Goal: Task Accomplishment & Management: Complete application form

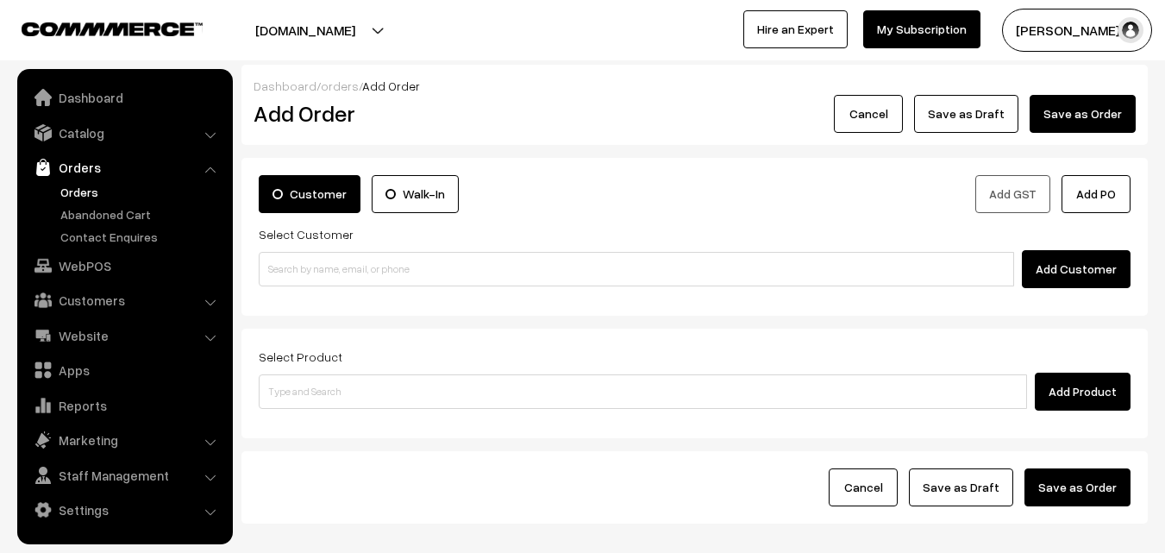
click at [90, 177] on link "Orders" at bounding box center [124, 167] width 205 height 31
click at [81, 186] on link "Orders" at bounding box center [141, 192] width 171 height 18
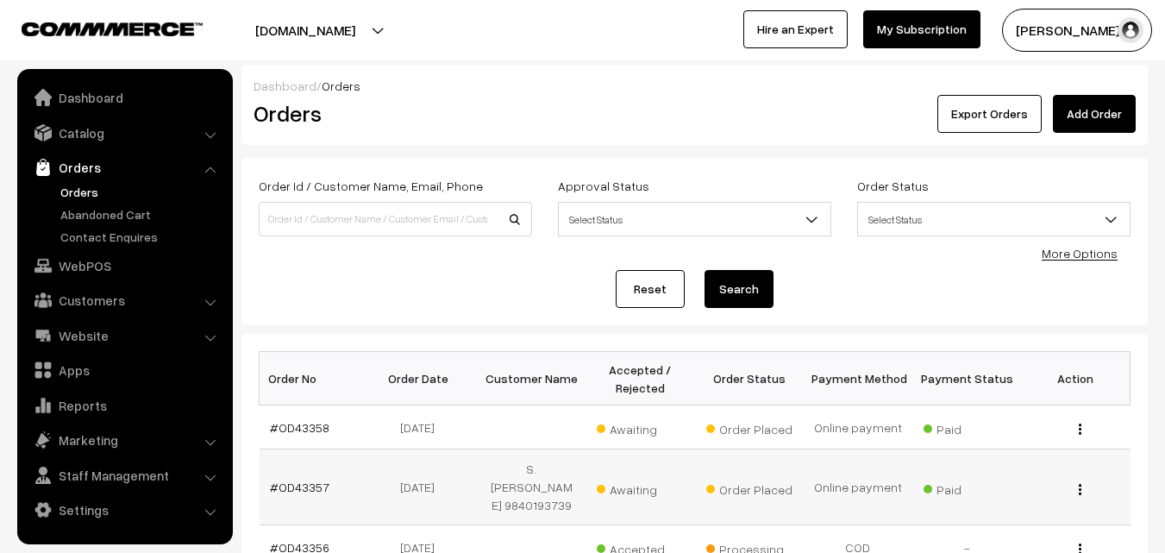
scroll to position [172, 0]
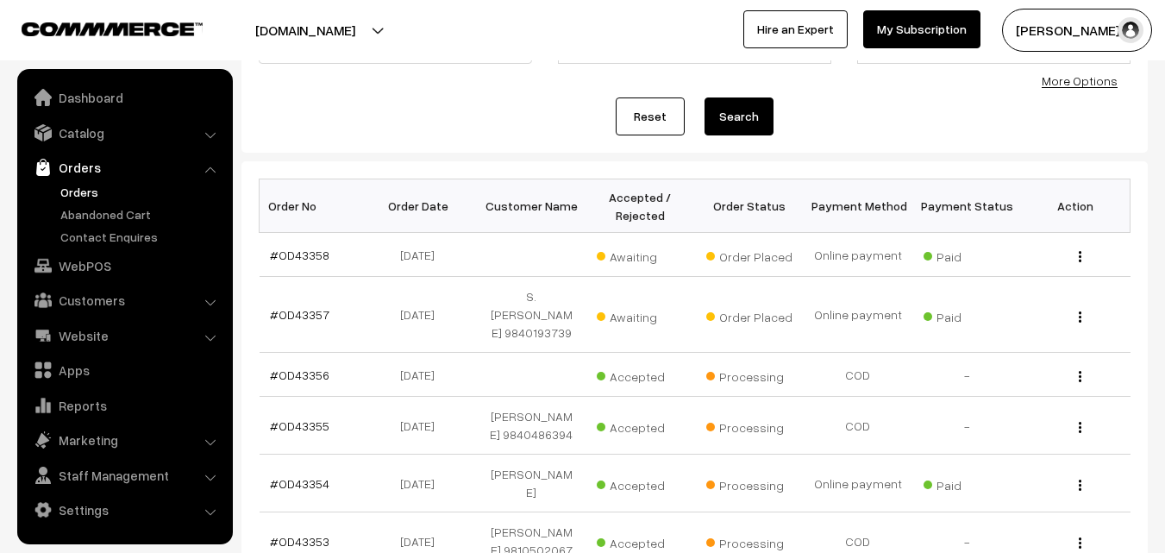
click at [87, 184] on link "Orders" at bounding box center [141, 192] width 171 height 18
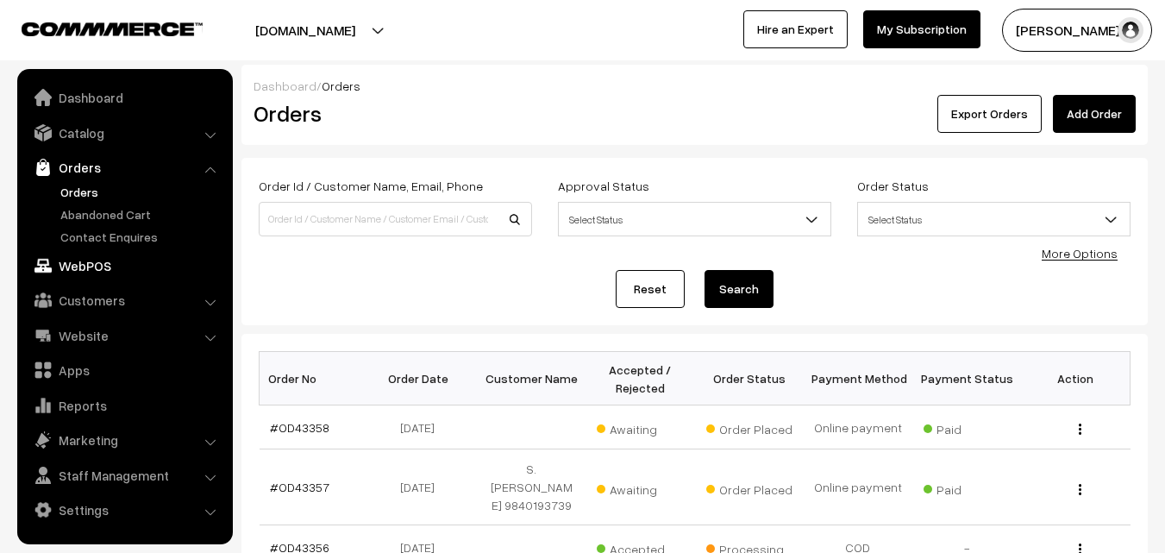
click at [89, 272] on link "WebPOS" at bounding box center [124, 265] width 205 height 31
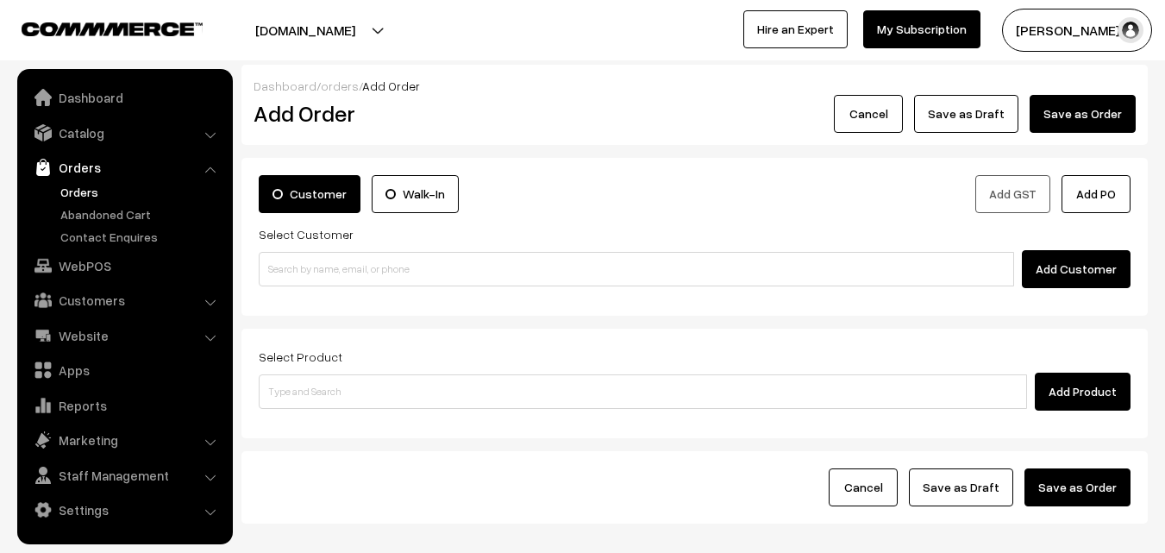
click at [372, 251] on div "Add Customer" at bounding box center [695, 269] width 872 height 38
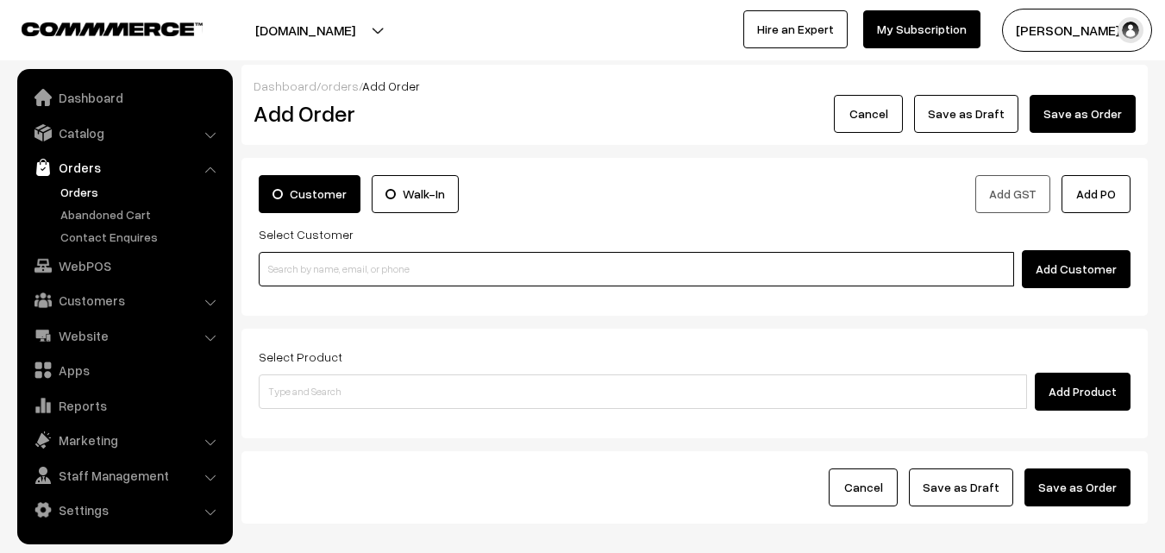
click at [340, 259] on input at bounding box center [636, 269] width 755 height 34
paste input "[PHONE_NUMBER]"
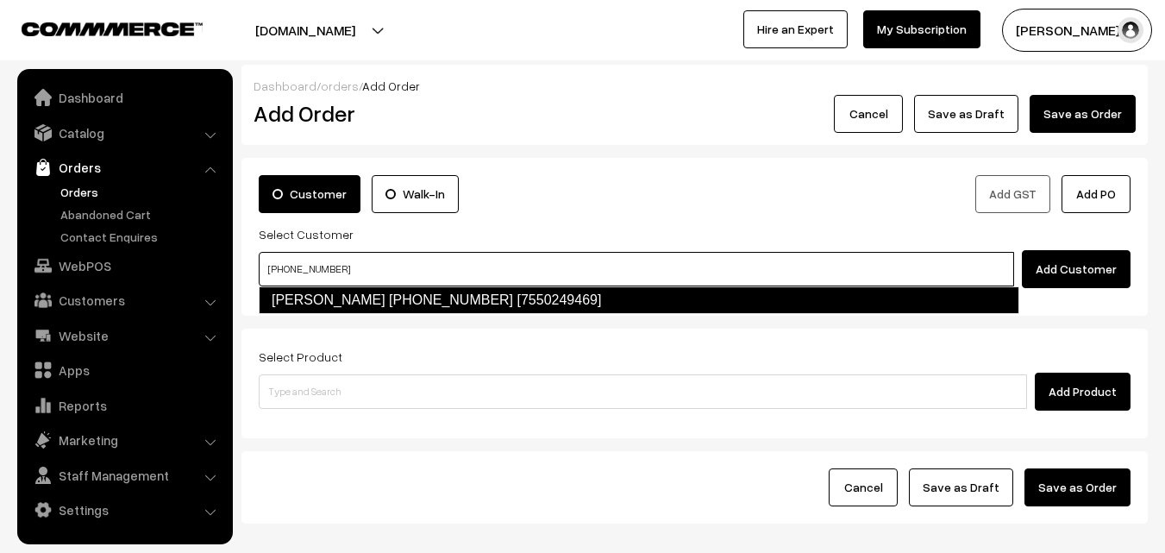
click at [325, 293] on link "Sharanya +971 52 420 2499 [7550249469]" at bounding box center [639, 300] width 760 height 28
type input "+971 52 420 2499"
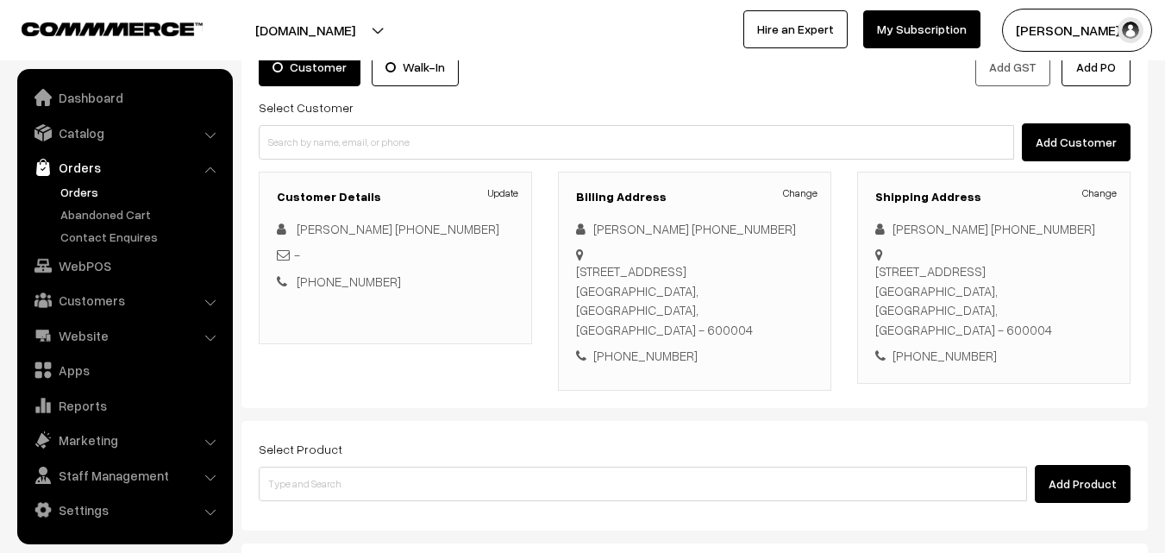
scroll to position [259, 0]
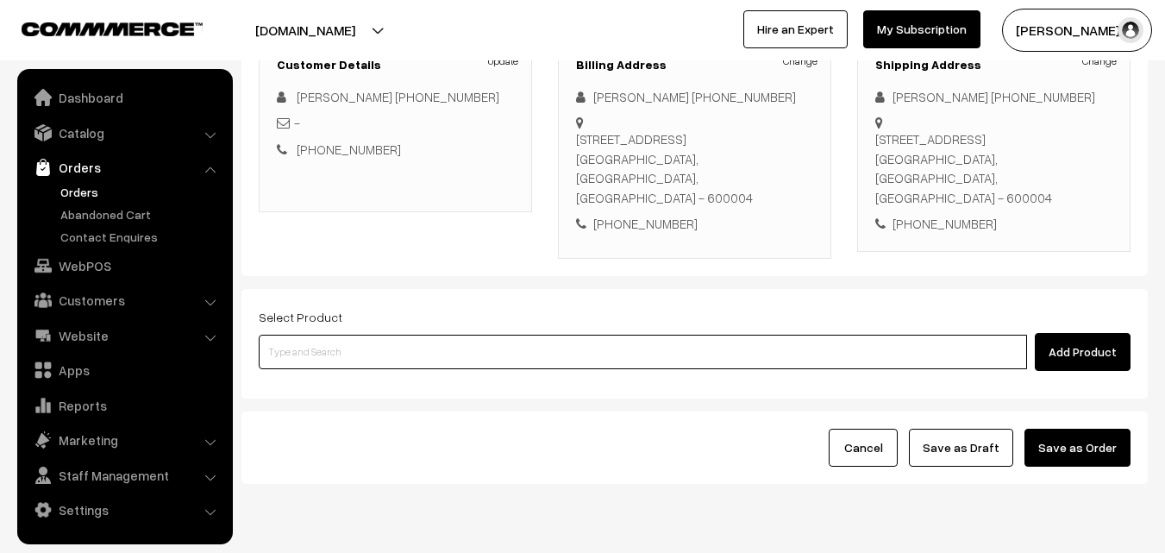
click at [354, 334] on input at bounding box center [643, 351] width 768 height 34
paste input "03rd Without Rice..."
type input "03rd Without Rice..."
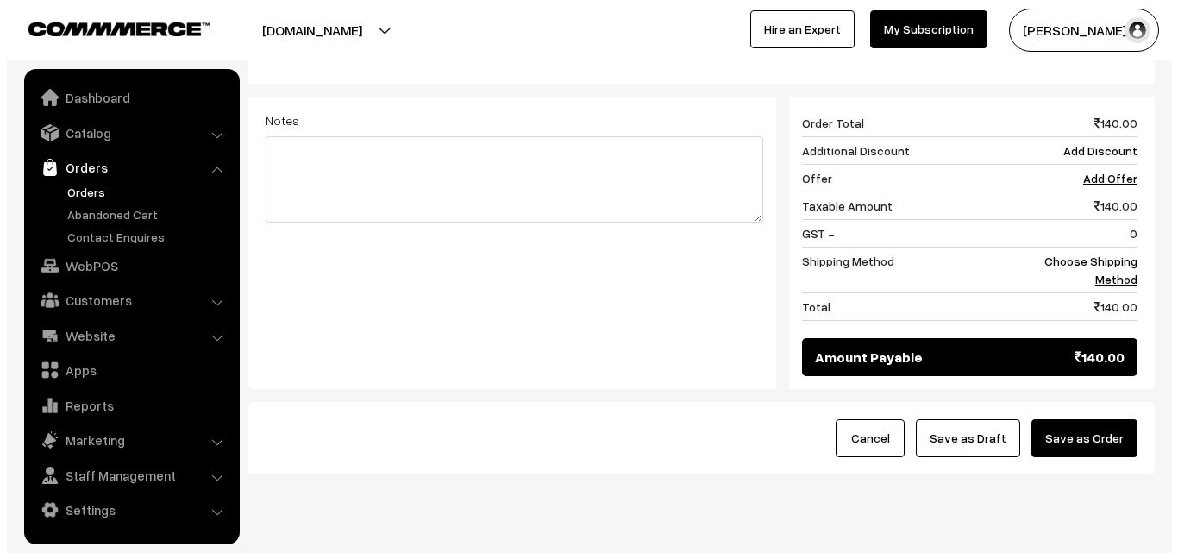
scroll to position [697, 0]
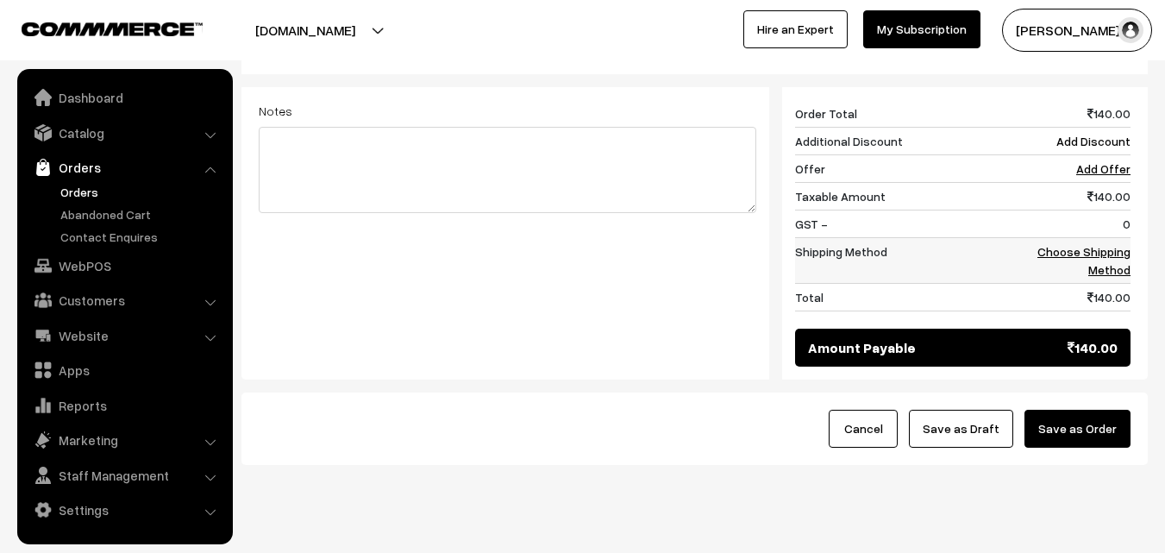
click at [1116, 244] on link "Choose Shipping Method" at bounding box center [1083, 260] width 93 height 33
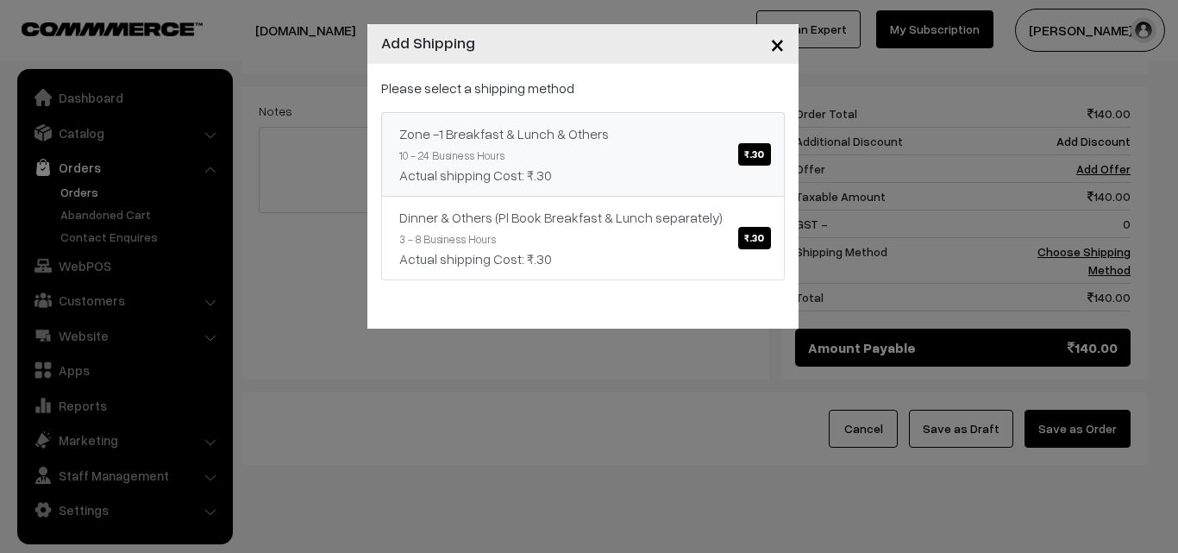
click at [628, 141] on link "Zone -1 Breakfast & Lunch & Others ₹.30 10 - 24 Business Hours Actual shipping …" at bounding box center [582, 154] width 403 height 84
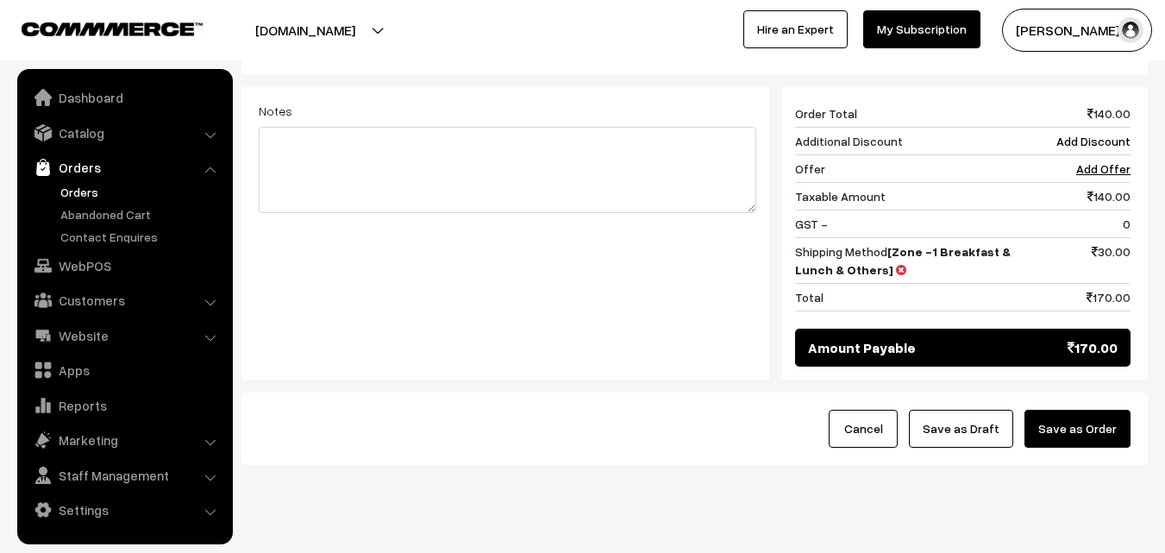
click at [1086, 409] on button "Save as Order" at bounding box center [1077, 428] width 106 height 38
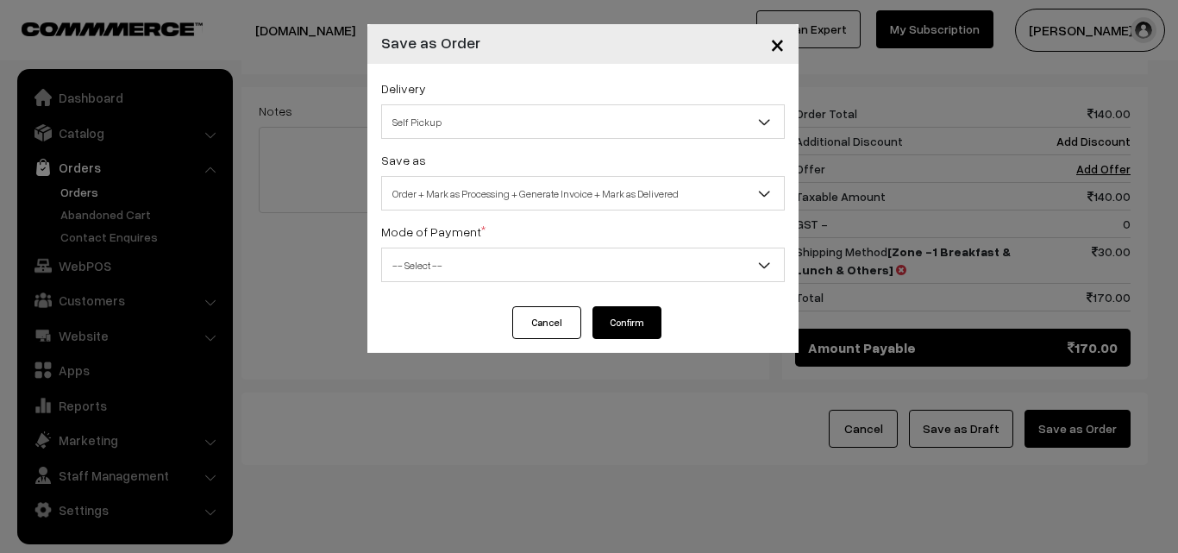
click at [541, 201] on span "Order + Mark as Processing + Generate Invoice + Mark as Delivered" at bounding box center [583, 193] width 402 height 30
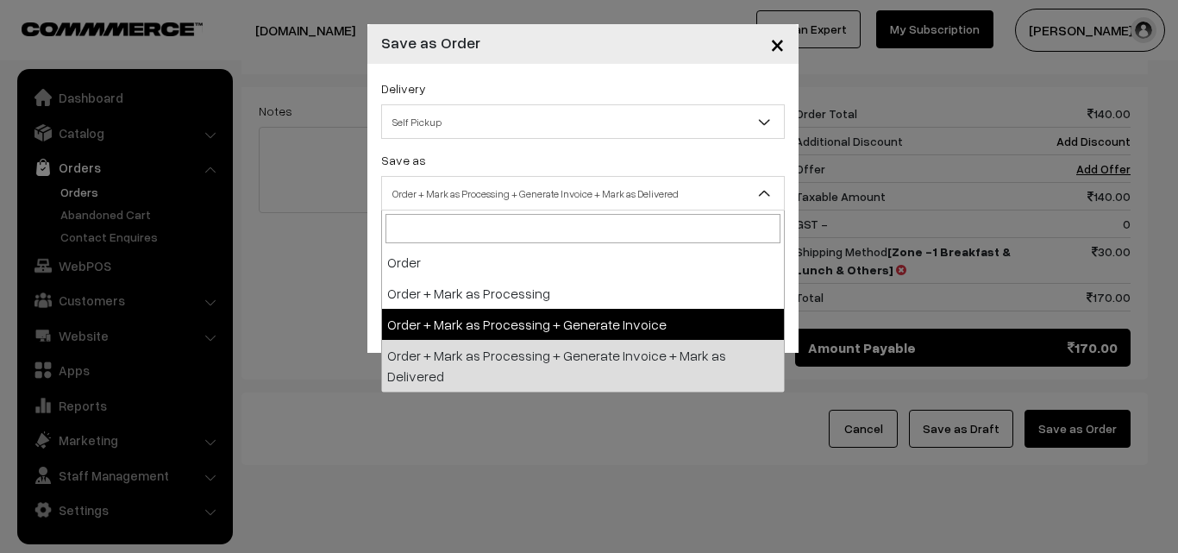
select select "3"
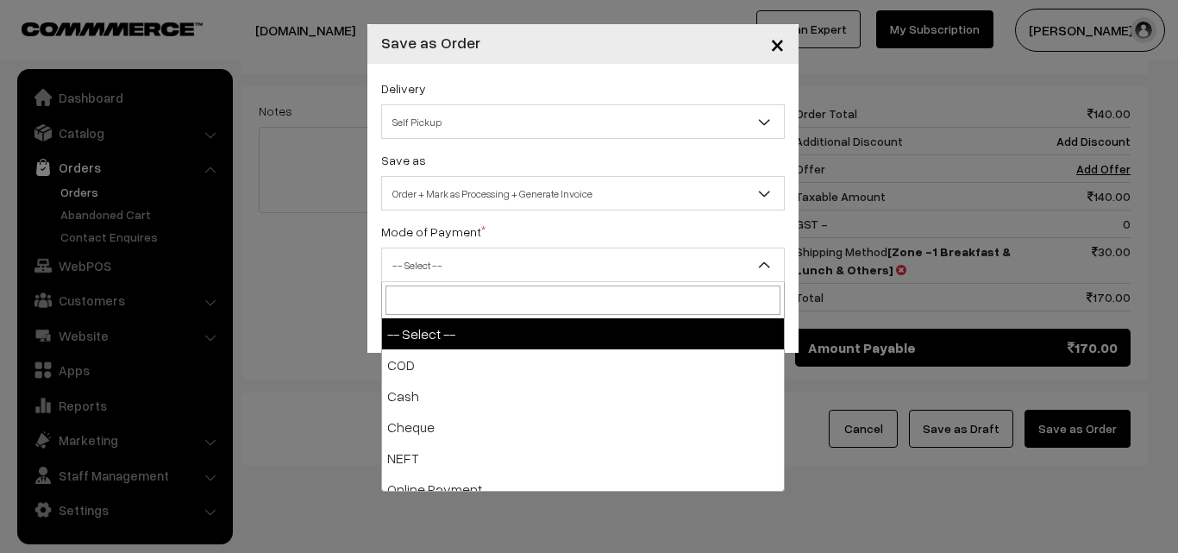
click at [480, 280] on span "-- Select --" at bounding box center [582, 264] width 403 height 34
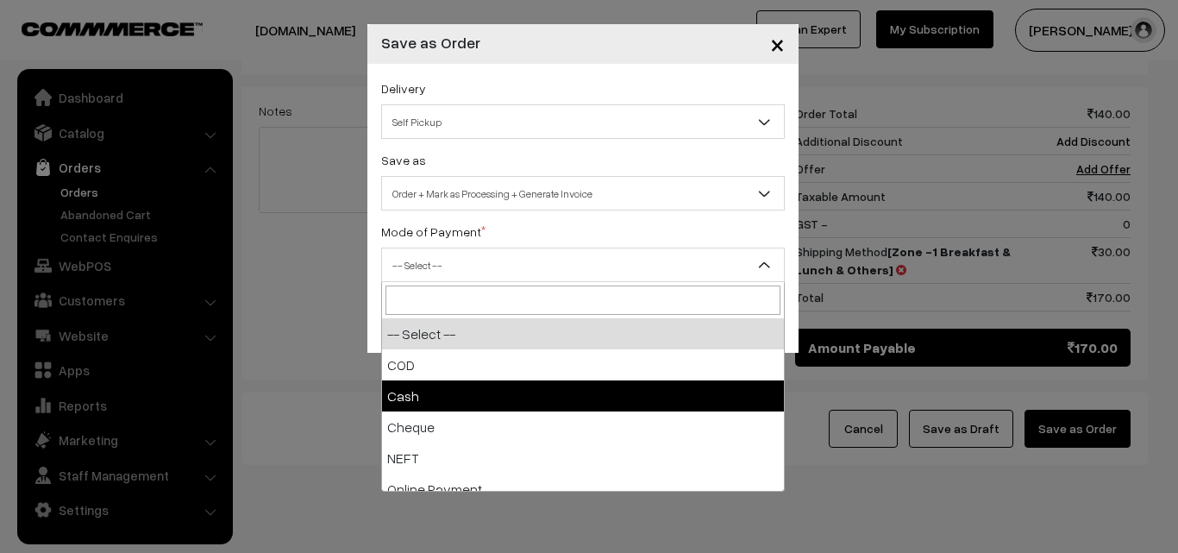
select select "2"
checkbox input "true"
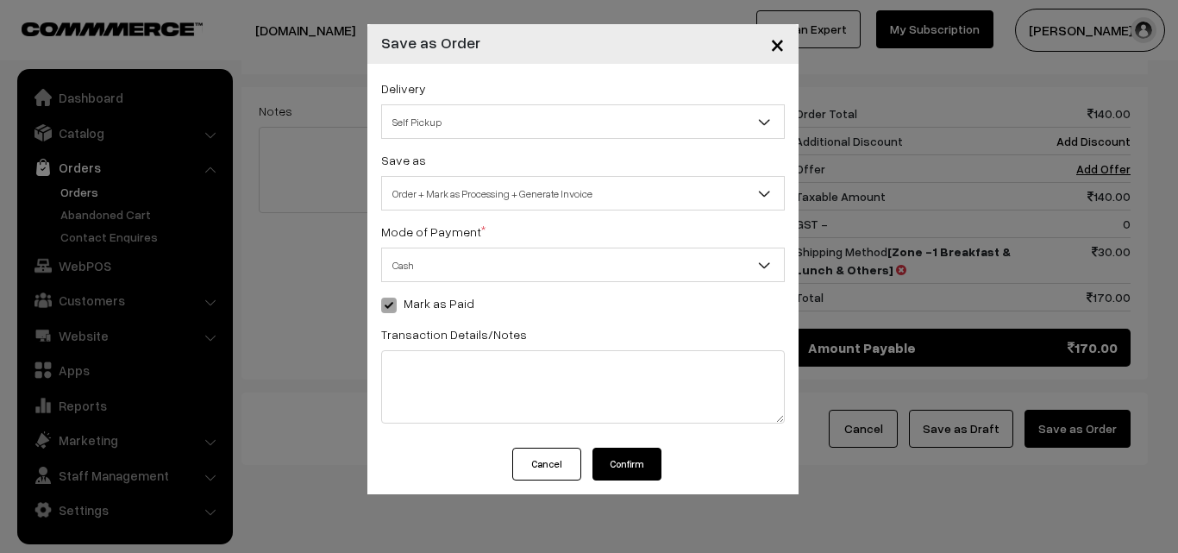
click at [621, 453] on button "Confirm" at bounding box center [626, 463] width 69 height 33
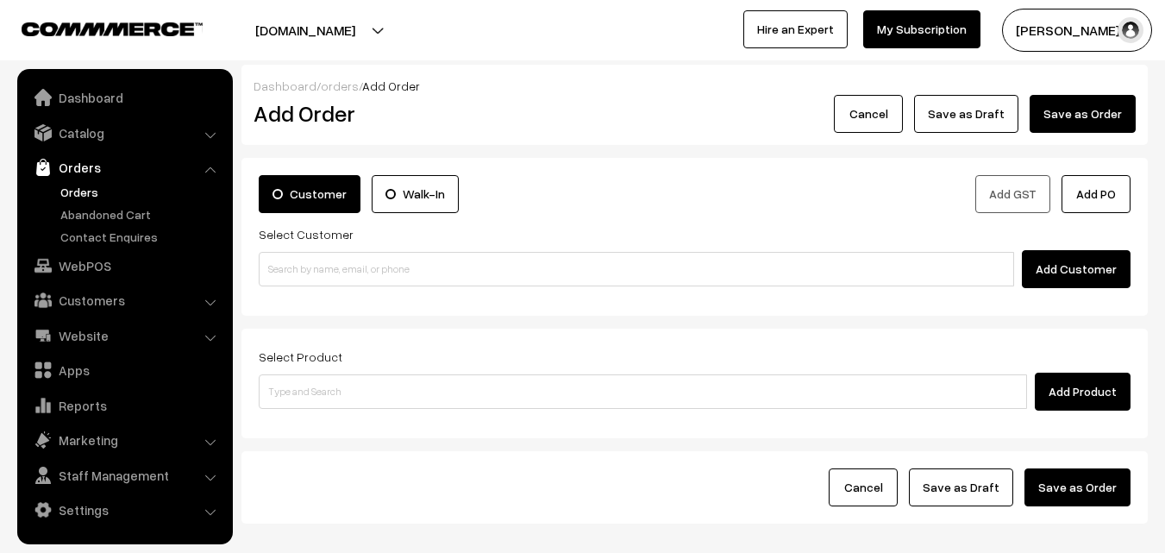
click at [98, 198] on link "Orders" at bounding box center [141, 192] width 171 height 18
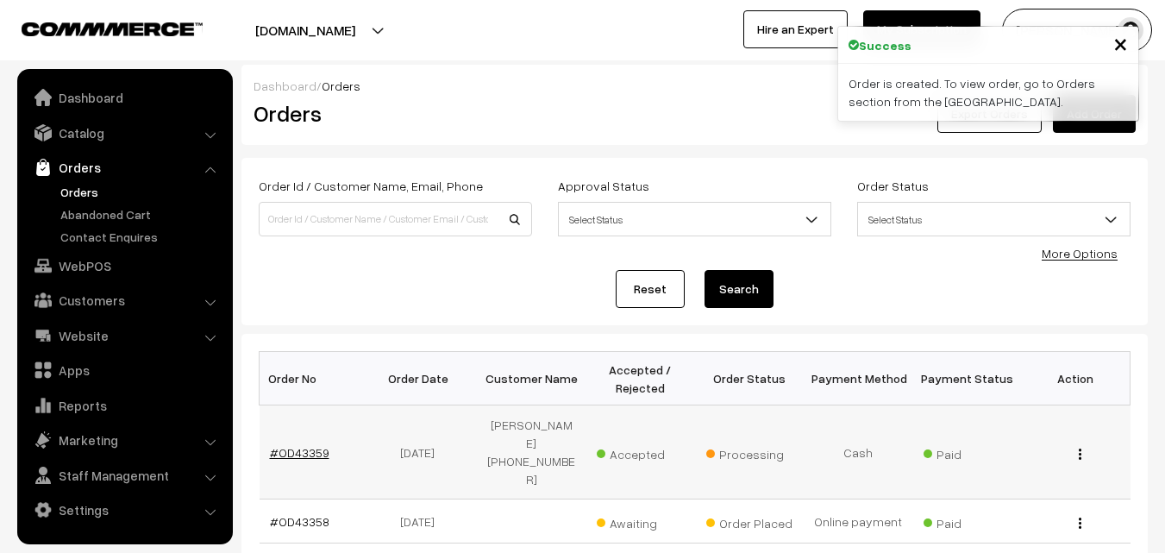
click at [316, 445] on link "#OD43359" at bounding box center [299, 452] width 59 height 15
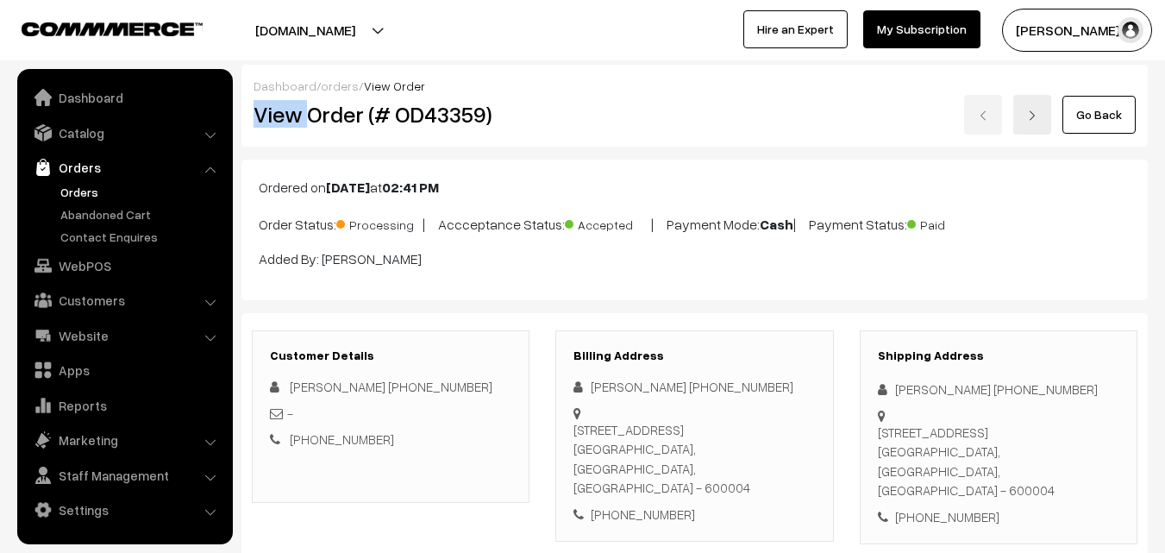
click at [488, 75] on div "Dashboard / orders / View Order View Order (# OD43359) Go Back" at bounding box center [694, 106] width 906 height 82
click at [506, 91] on div "Dashboard / orders / View Order" at bounding box center [694, 86] width 882 height 18
click at [506, 98] on div "View Order (# OD43359)" at bounding box center [392, 115] width 303 height 40
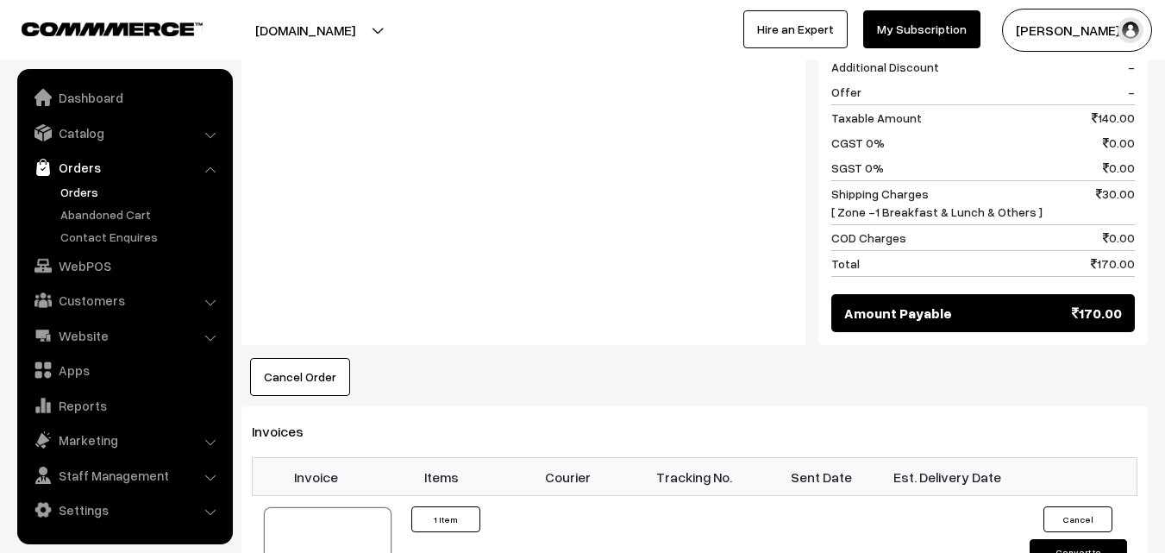
scroll to position [948, 0]
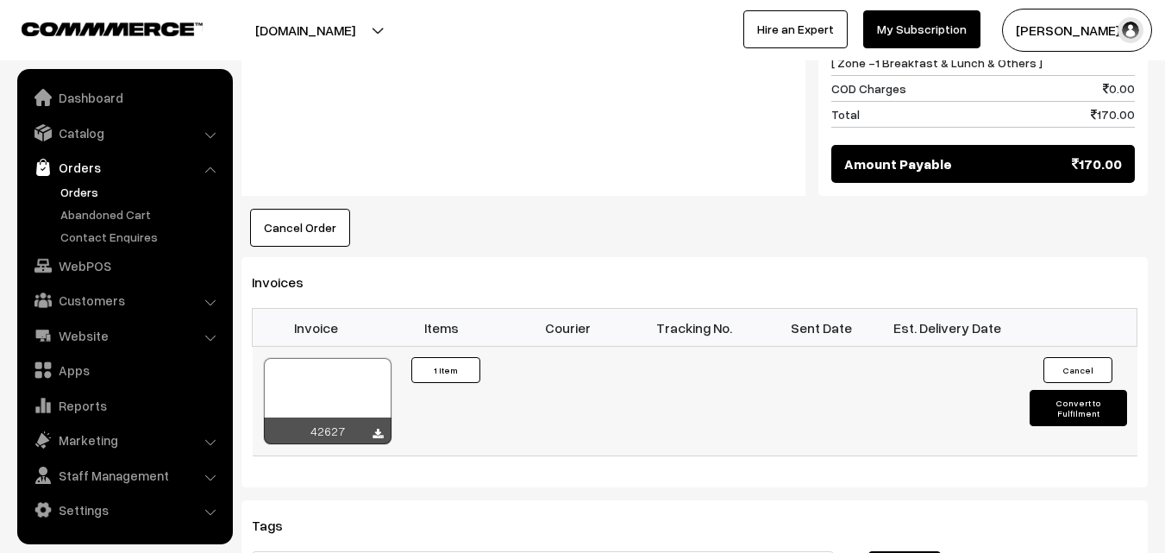
click at [319, 372] on div at bounding box center [328, 401] width 128 height 86
click at [324, 378] on div at bounding box center [328, 401] width 128 height 86
click at [529, 209] on div "Cancel Order × Cancel Order Are you sure, you want to cancel this order? Close …" at bounding box center [694, 228] width 906 height 38
click at [78, 263] on link "WebPOS" at bounding box center [124, 265] width 205 height 31
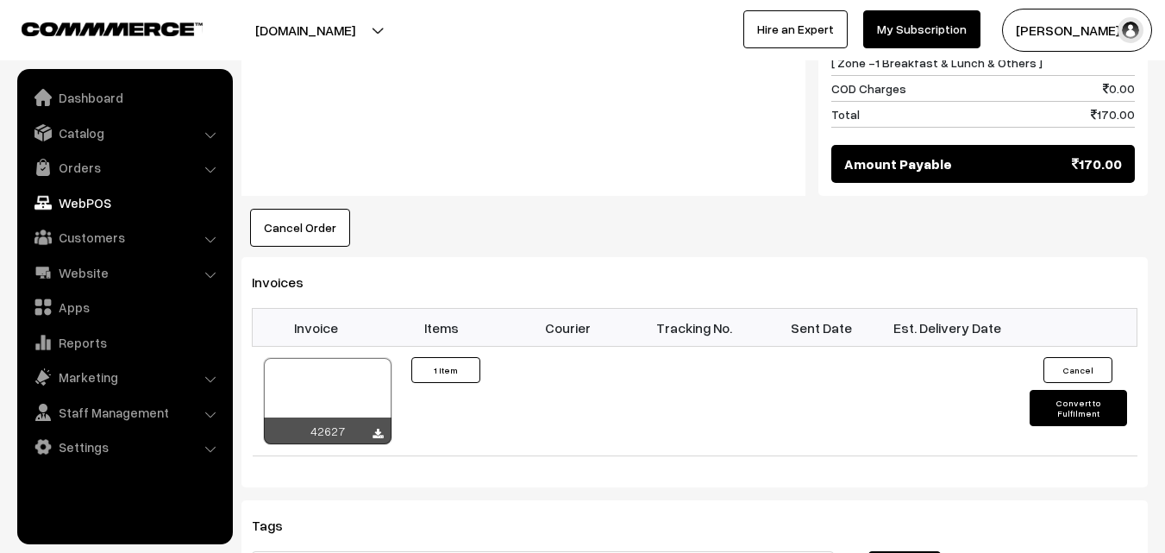
click at [124, 201] on link "WebPOS" at bounding box center [124, 202] width 205 height 31
click at [384, 257] on div "Invoices Invoice Items Courier Tracking No. Sent Date Est. Delivery Date 42627 ×" at bounding box center [694, 372] width 906 height 230
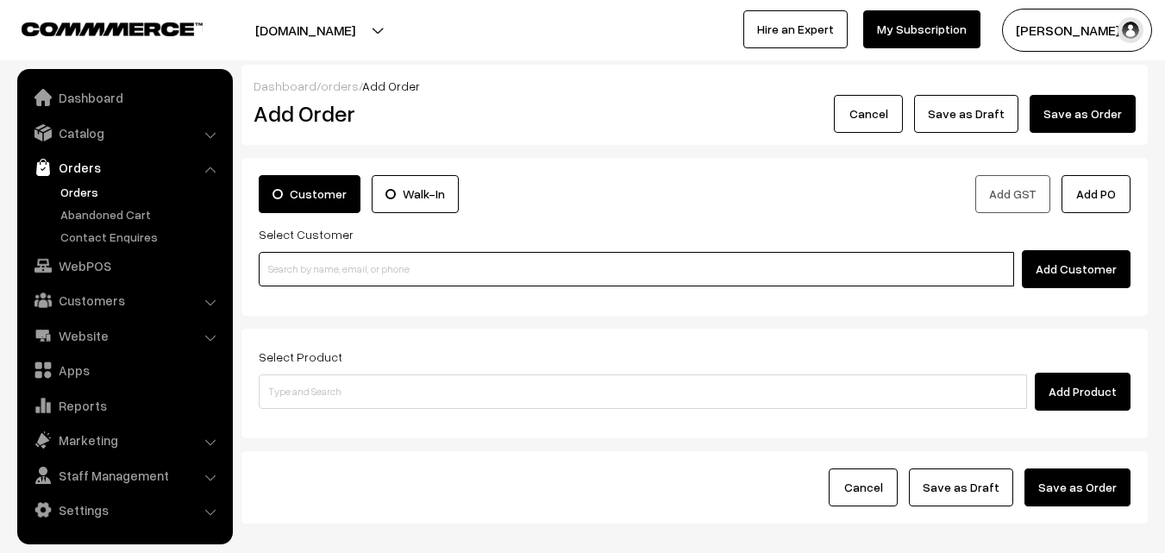
click at [310, 263] on input at bounding box center [636, 269] width 755 height 34
paste input "98487 29581"
click at [307, 272] on input "98487 29581" at bounding box center [636, 269] width 755 height 34
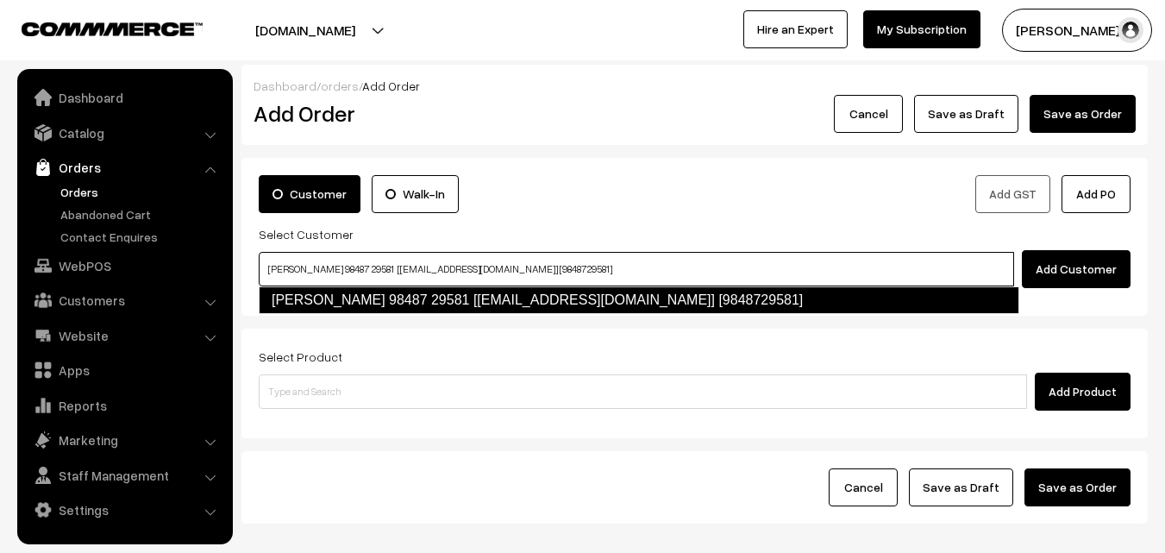
type input "vijayasarathy 98487 29581 [Annam25@gmail.com] [9848729581]"
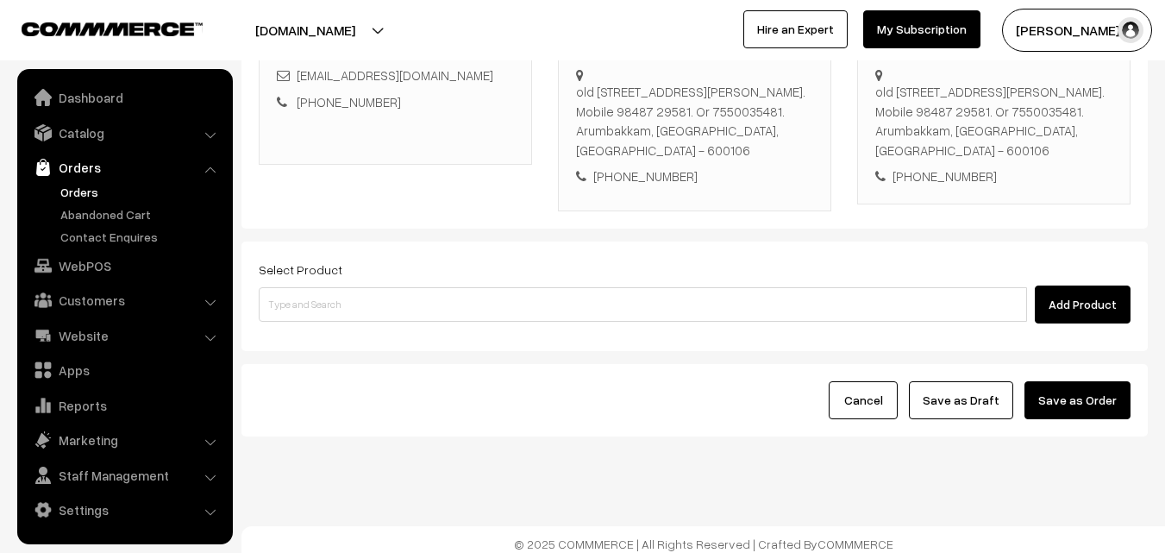
scroll to position [315, 0]
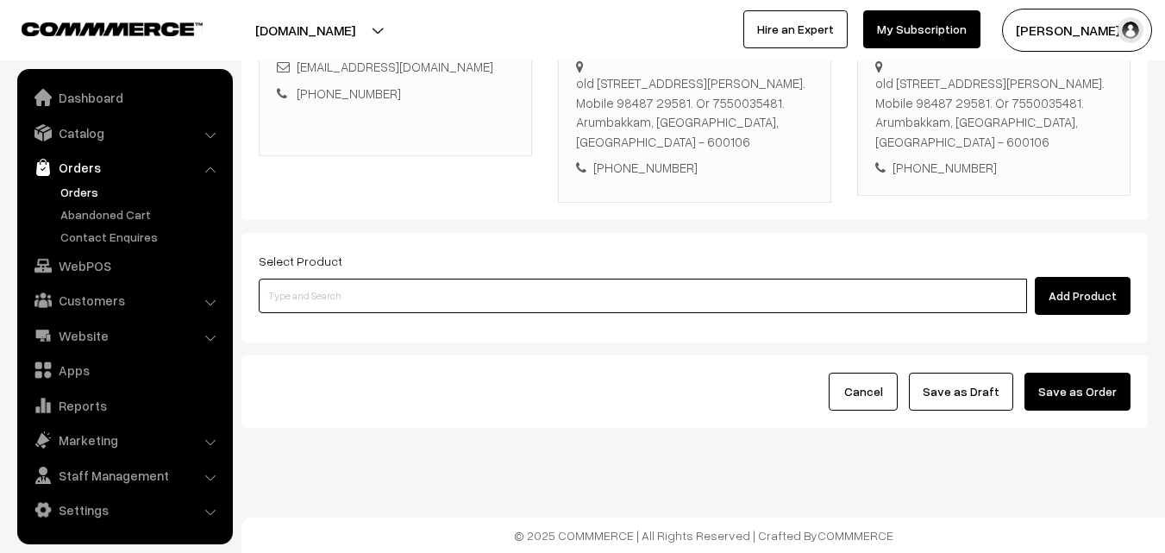
click at [452, 303] on input at bounding box center [643, 295] width 768 height 34
drag, startPoint x: 477, startPoint y: 288, endPoint x: 471, endPoint y: 305, distance: 18.3
click at [476, 288] on input at bounding box center [643, 295] width 768 height 34
click at [471, 306] on input at bounding box center [643, 295] width 768 height 34
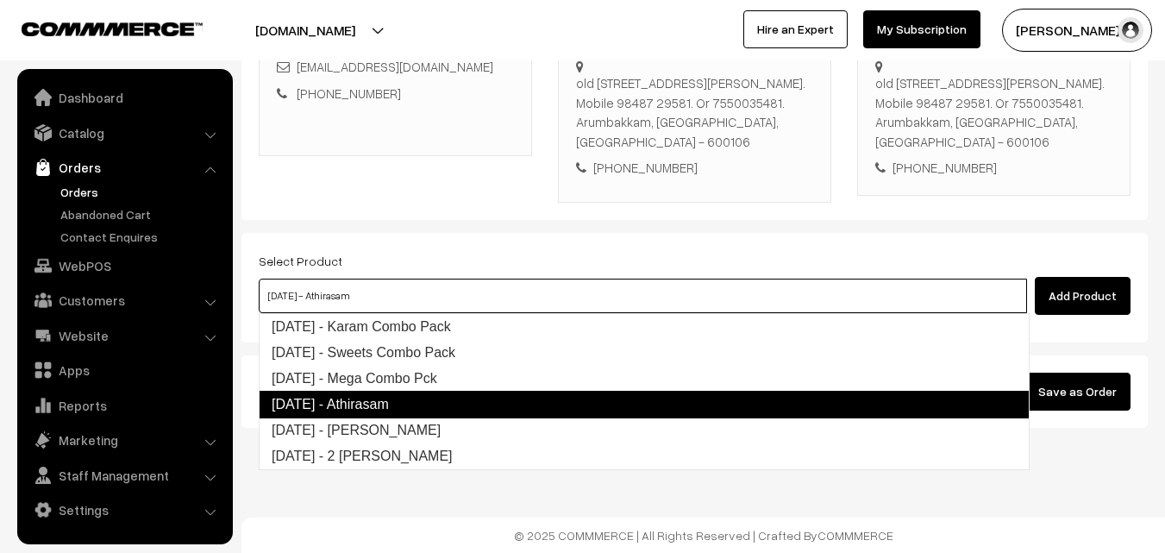
type input "Diwali - Mega Combo Pck"
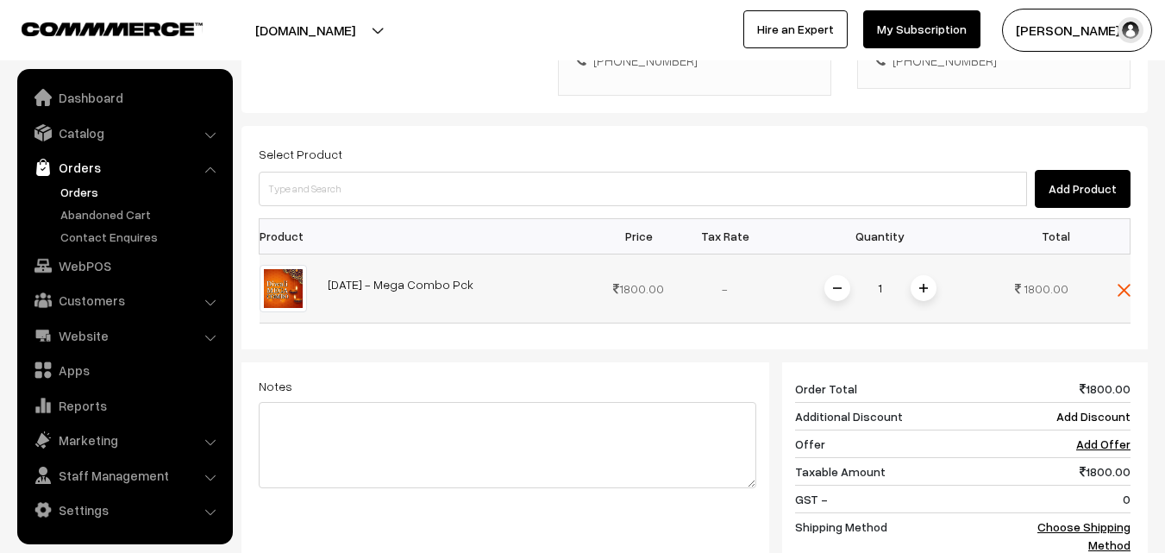
scroll to position [487, 0]
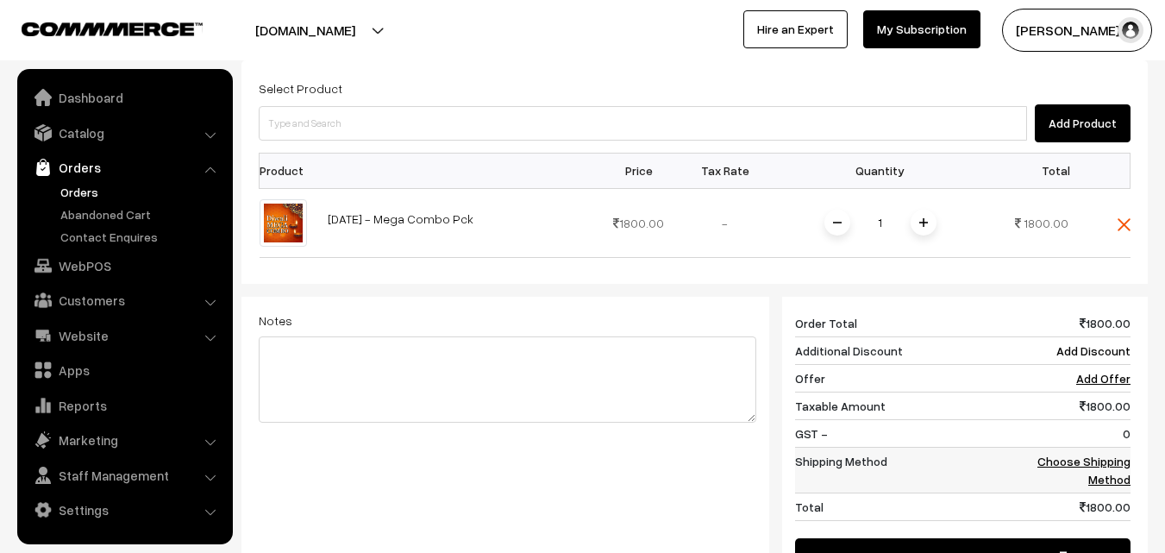
click at [1110, 465] on link "Choose Shipping Method" at bounding box center [1083, 469] width 93 height 33
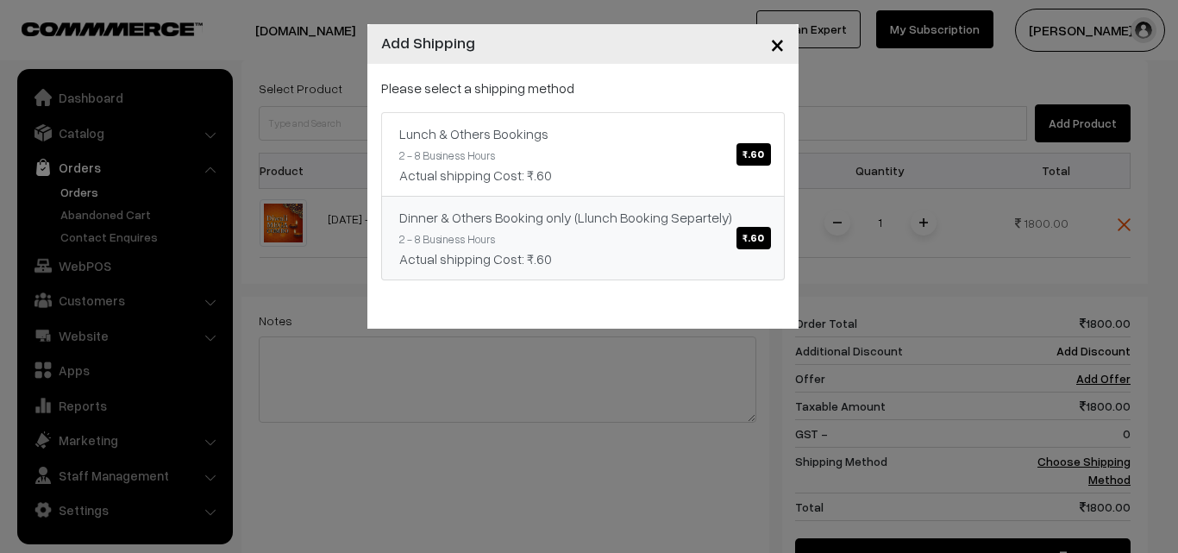
click at [774, 225] on link "Dinner & Others Booking only (Llunch Booking Separtely) ₹.60 2 - 8 Business Hou…" at bounding box center [582, 238] width 403 height 84
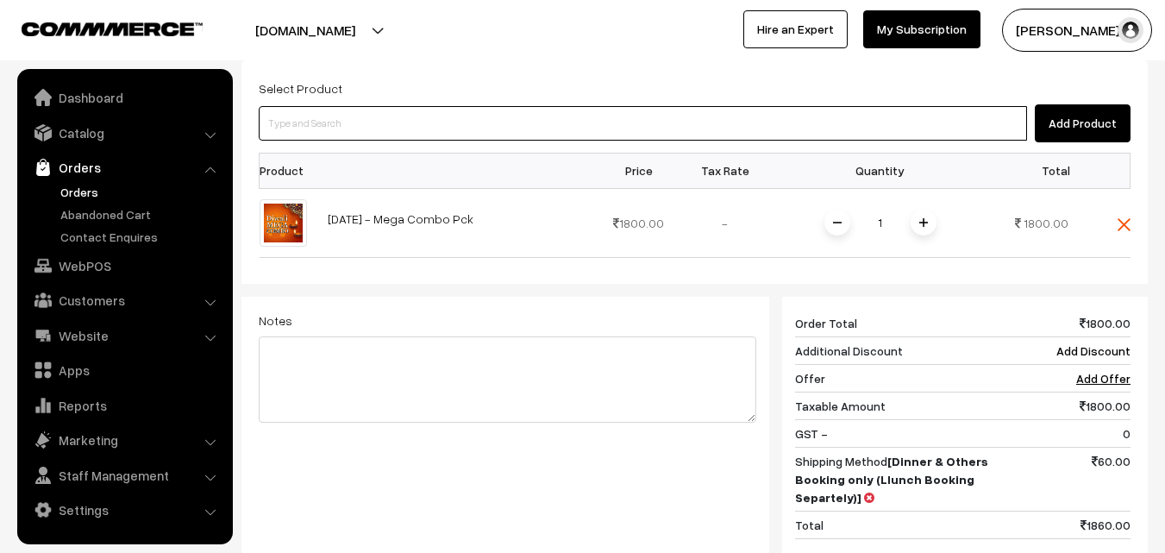
click at [427, 114] on input at bounding box center [643, 123] width 768 height 34
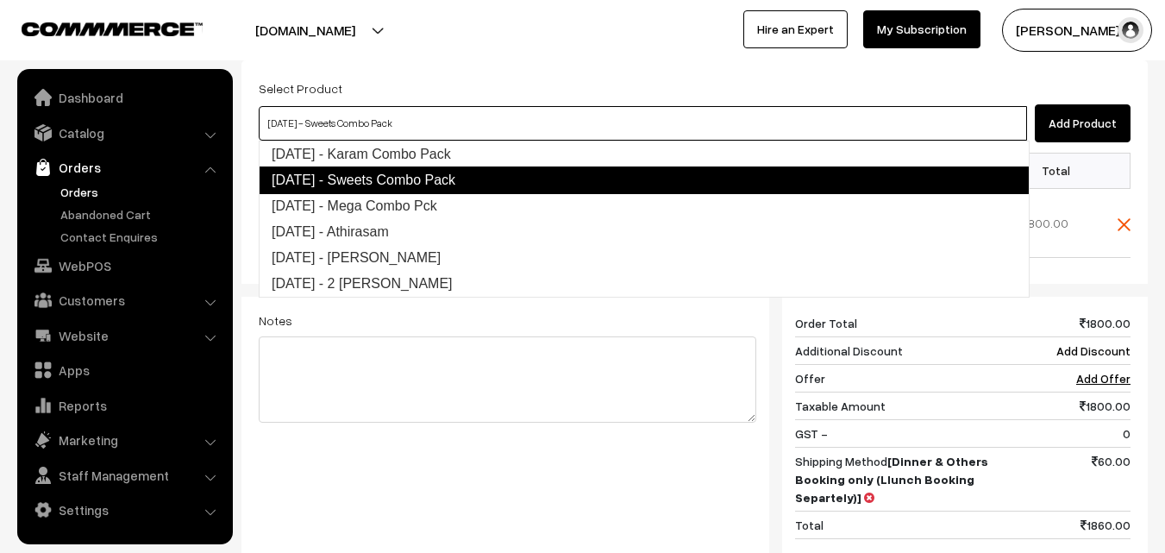
type input "Diwali - Karam Combo Pack"
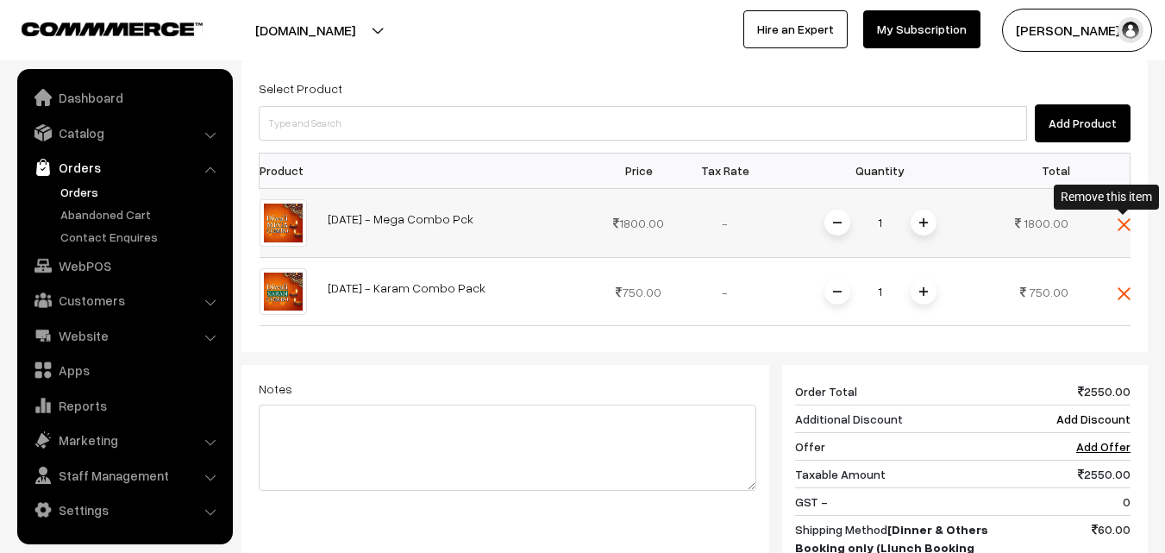
click at [1121, 221] on img at bounding box center [1123, 224] width 13 height 13
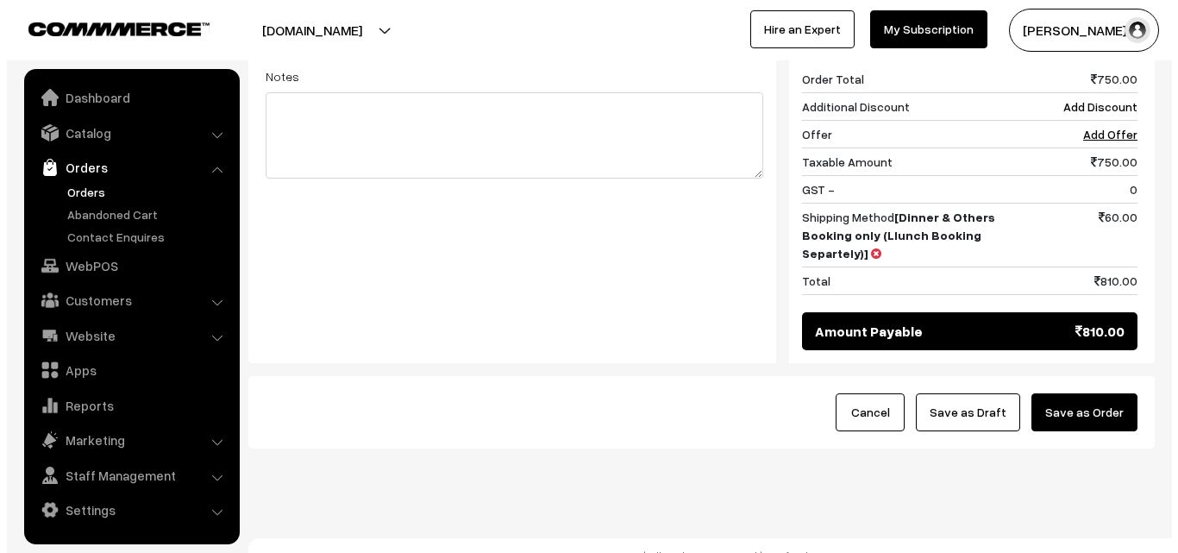
scroll to position [752, 0]
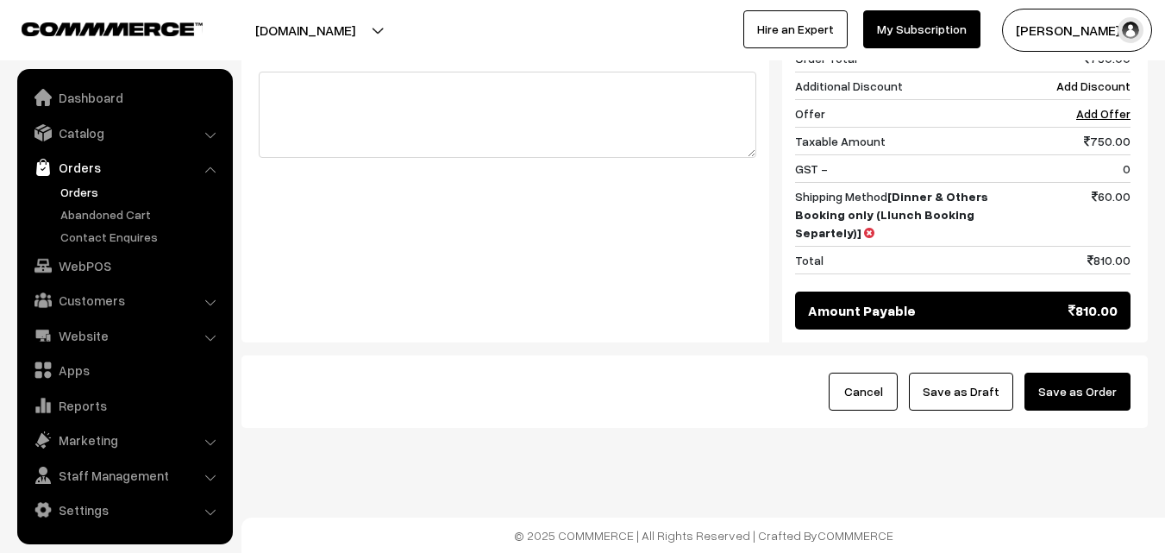
click at [1099, 400] on button "Save as Order" at bounding box center [1077, 391] width 106 height 38
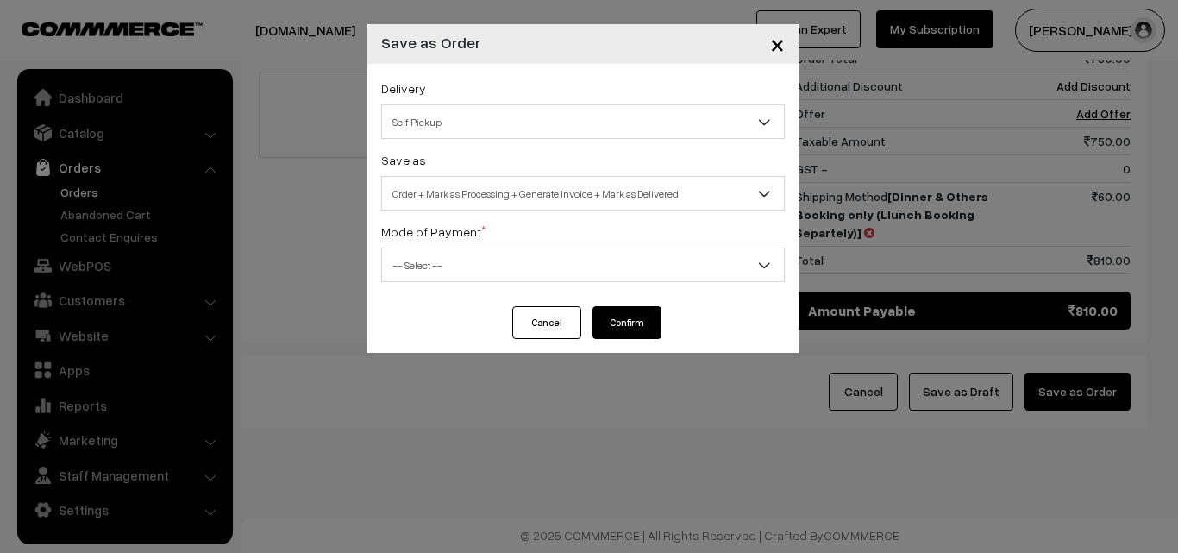
click at [413, 211] on div "Delivery Self Pickup Lunch & Others Bookings (₹60) (2 - 8 Business Hours) Dinne…" at bounding box center [582, 185] width 431 height 242
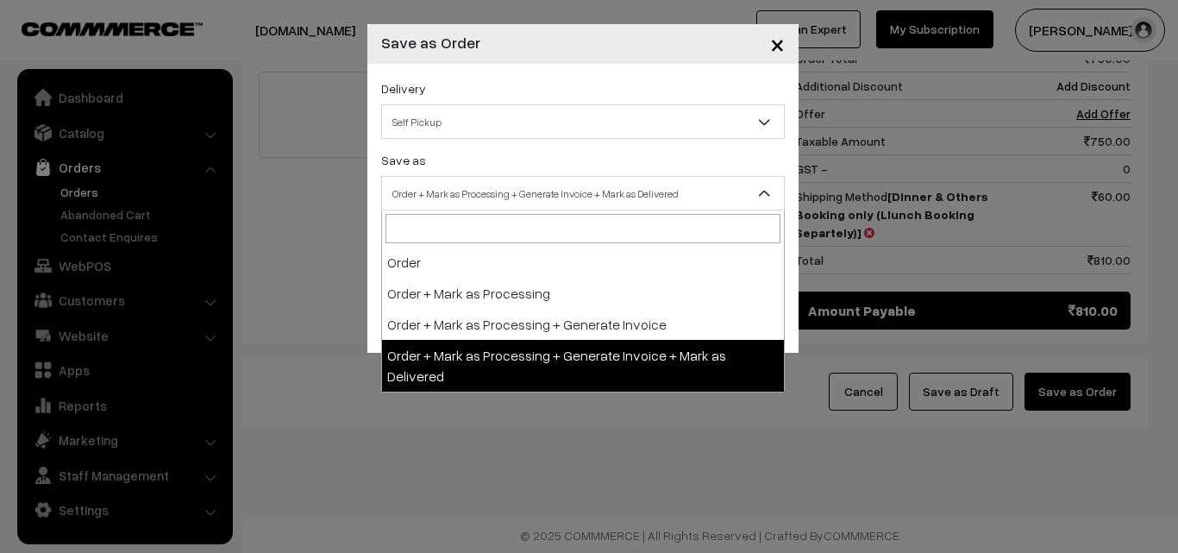
click at [447, 201] on span "Order + Mark as Processing + Generate Invoice + Mark as Delivered" at bounding box center [583, 193] width 402 height 30
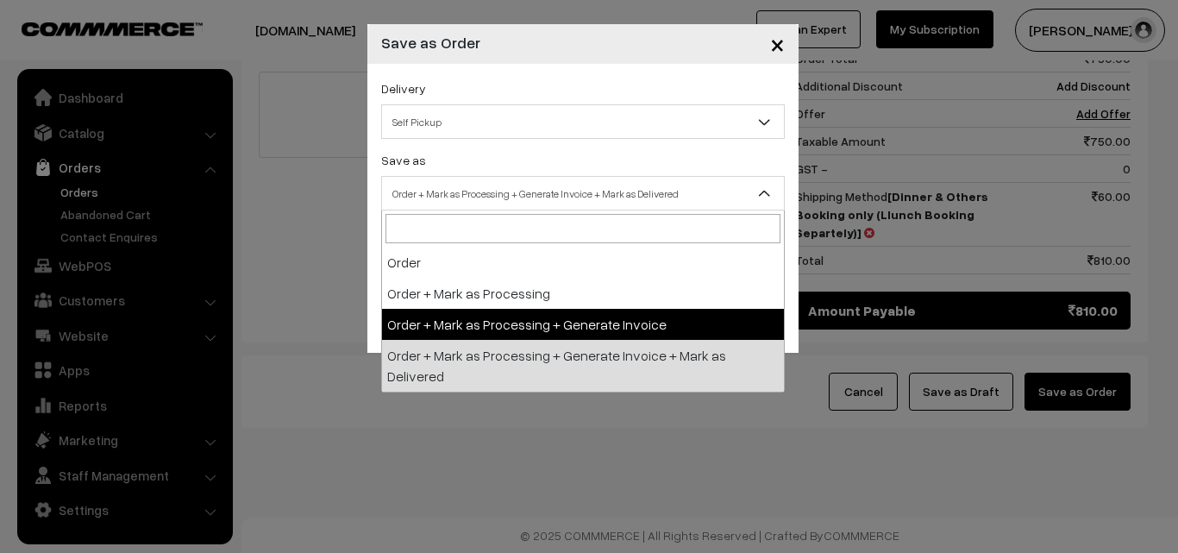
select select "3"
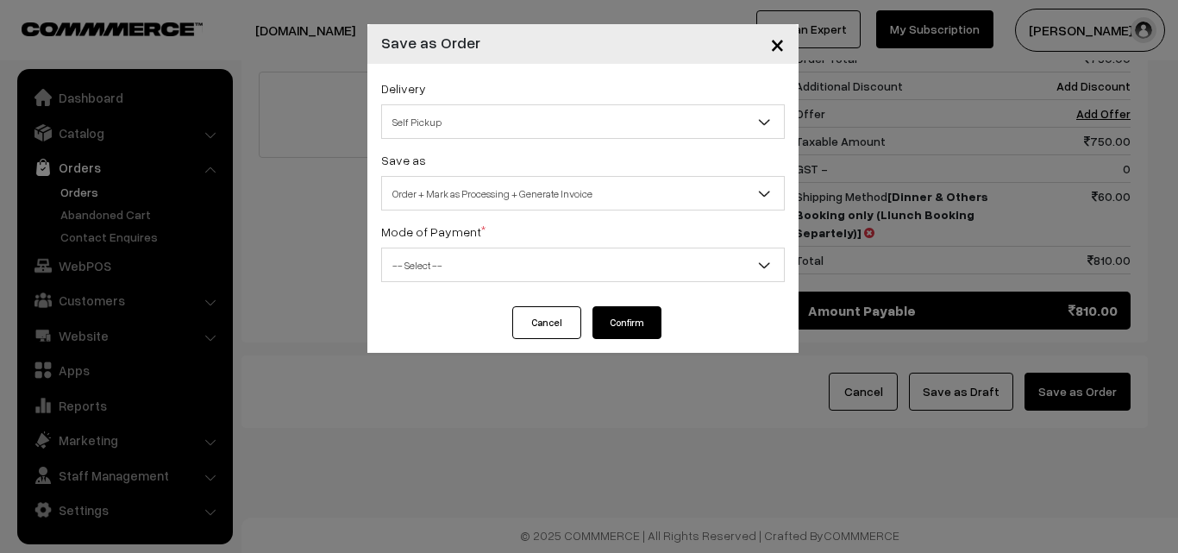
click at [423, 272] on span "-- Select --" at bounding box center [583, 265] width 402 height 30
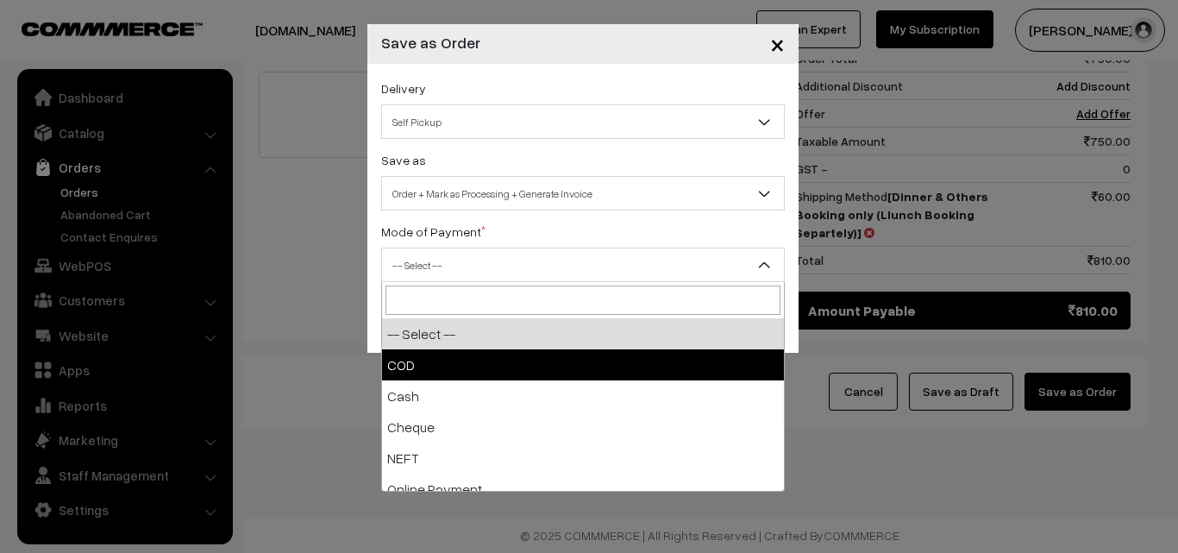
select select "1"
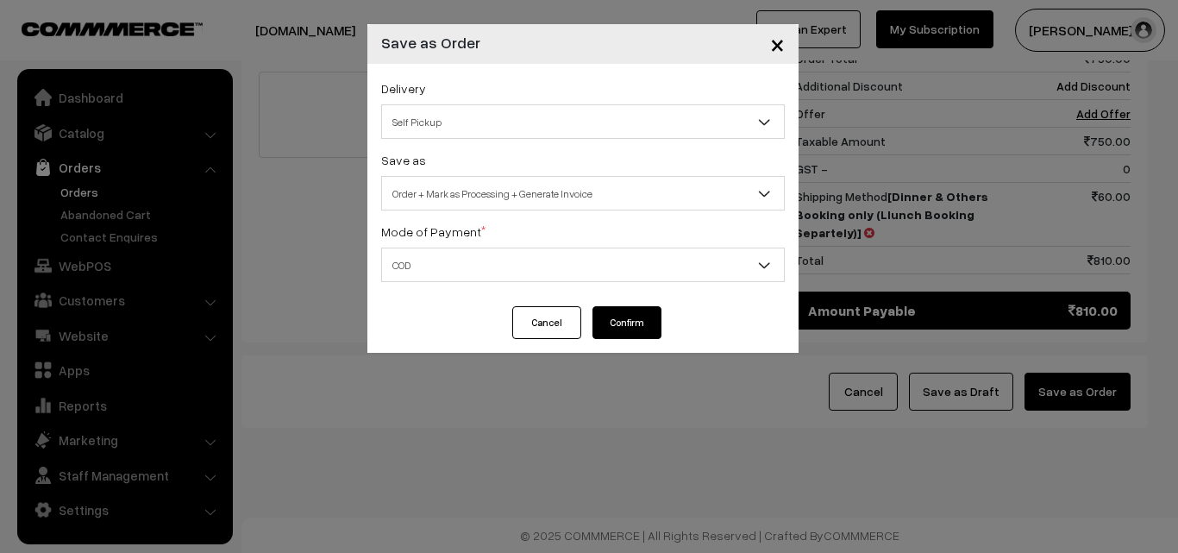
click at [626, 316] on button "Confirm" at bounding box center [626, 322] width 69 height 33
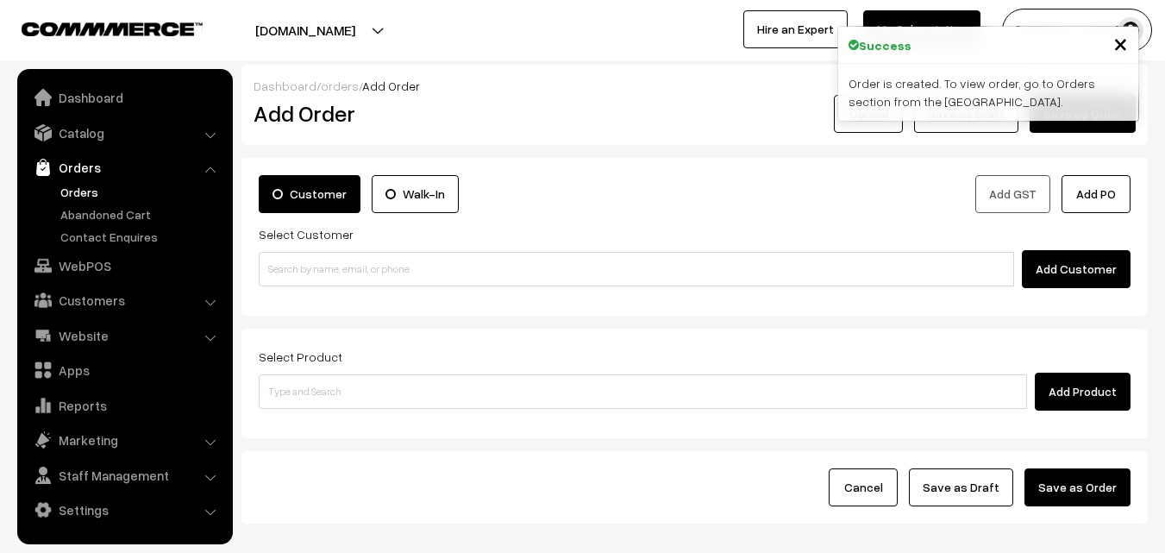
click at [90, 190] on link "Orders" at bounding box center [141, 192] width 171 height 18
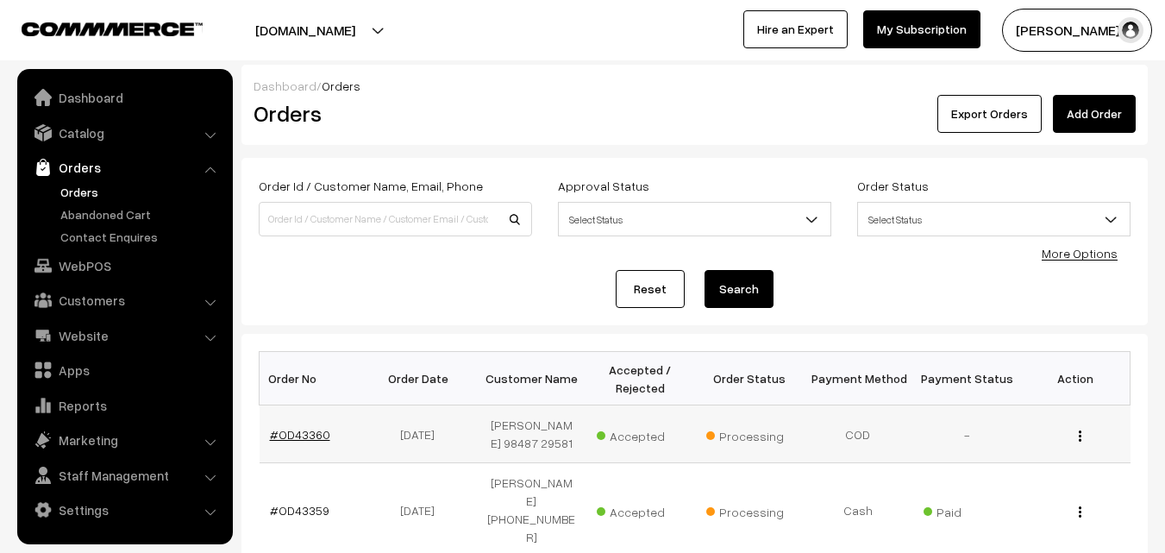
click at [316, 434] on link "#OD43360" at bounding box center [300, 434] width 60 height 15
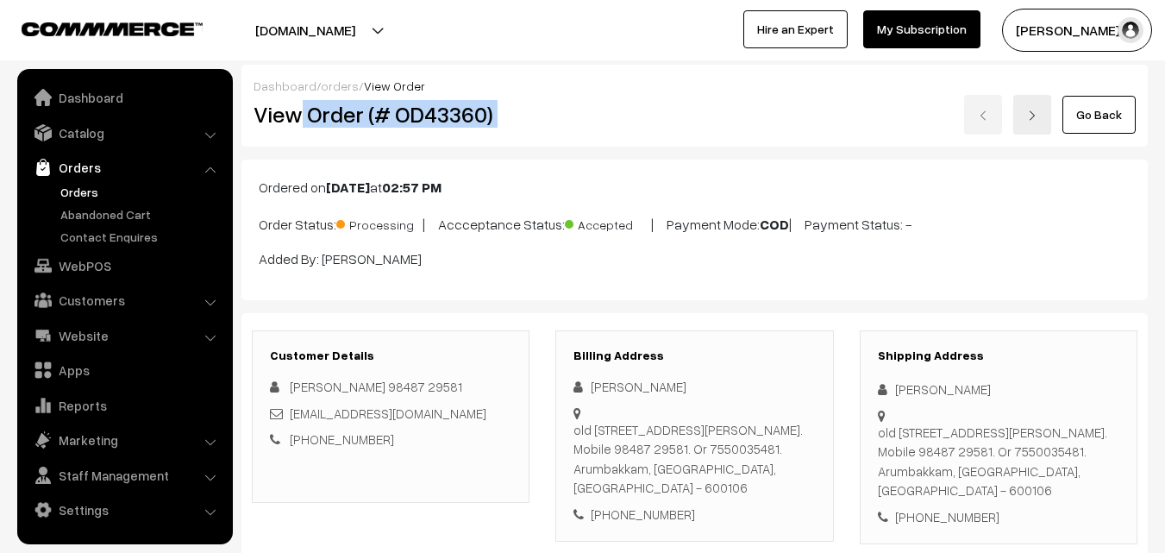
click at [575, 110] on div "View Order (# OD43360) Go Back" at bounding box center [695, 115] width 908 height 40
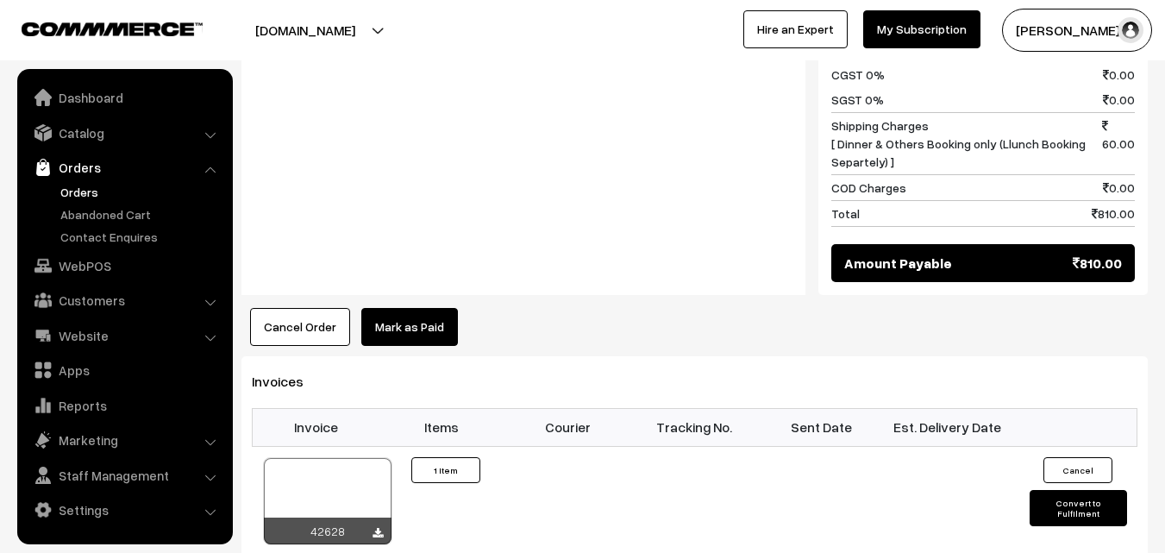
scroll to position [862, 0]
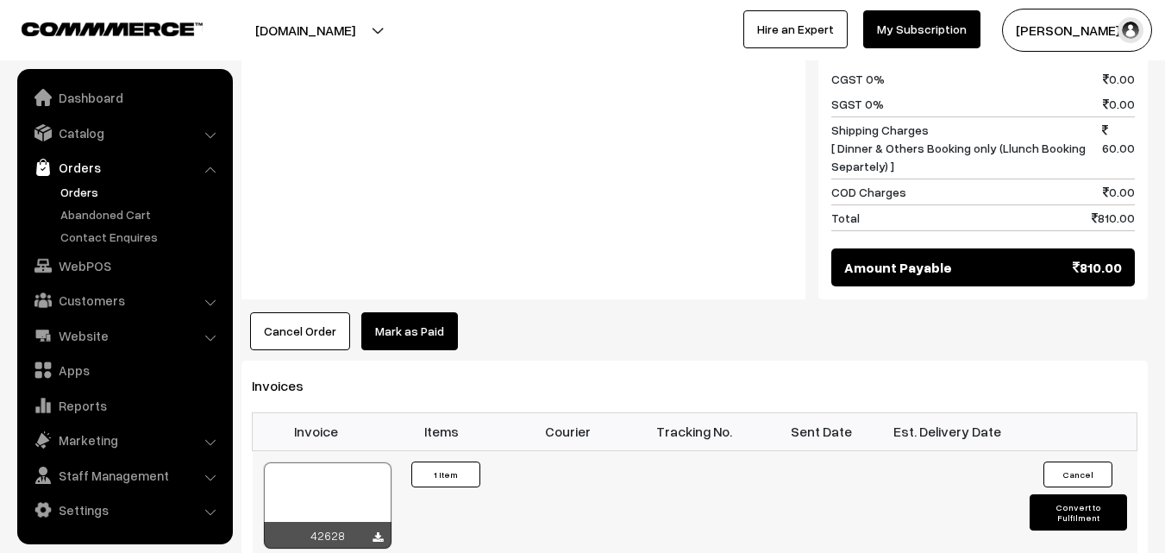
click at [365, 459] on td "42628" at bounding box center [316, 504] width 127 height 109
click at [347, 484] on div at bounding box center [328, 505] width 128 height 86
click at [100, 266] on link "WebPOS" at bounding box center [124, 265] width 205 height 31
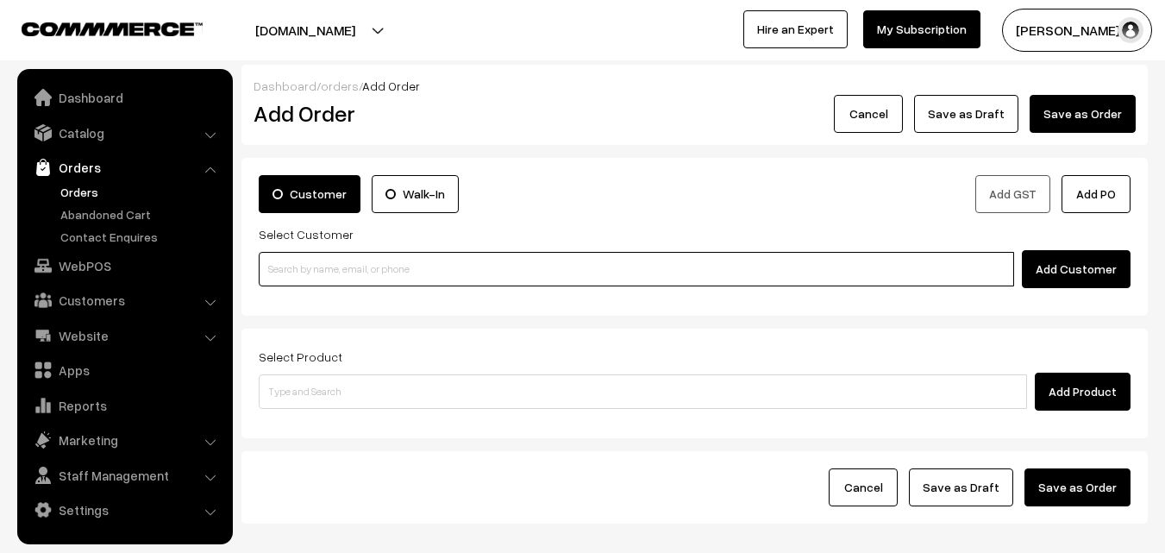
click at [334, 269] on input at bounding box center [636, 269] width 755 height 34
paste input "77699 40769"
click at [318, 262] on input "77699 40769" at bounding box center [636, 269] width 755 height 34
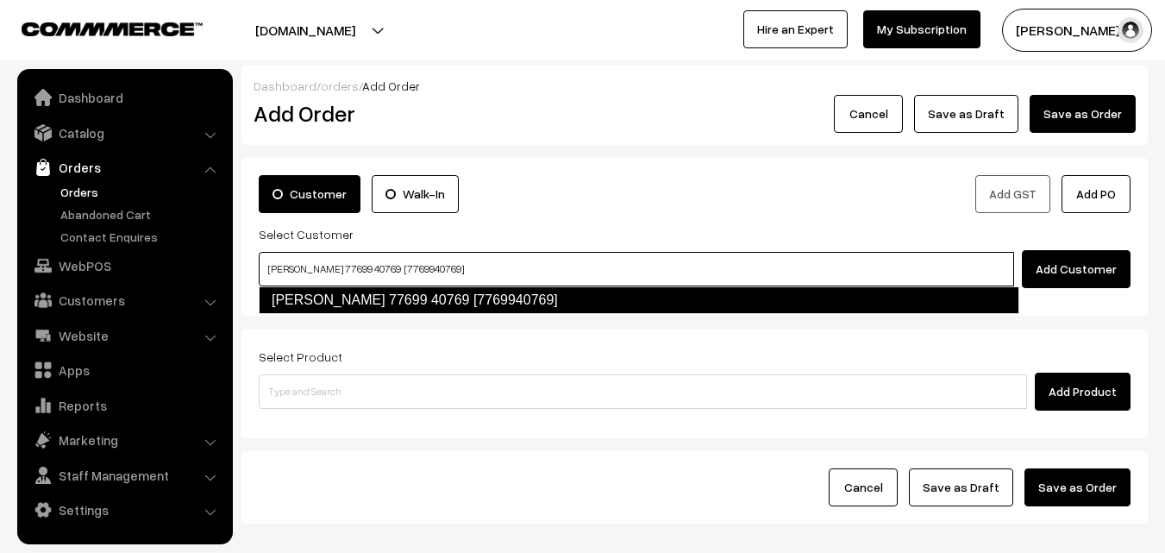
type input "Malavika Raghavan 77699 40769 [7769940769]"
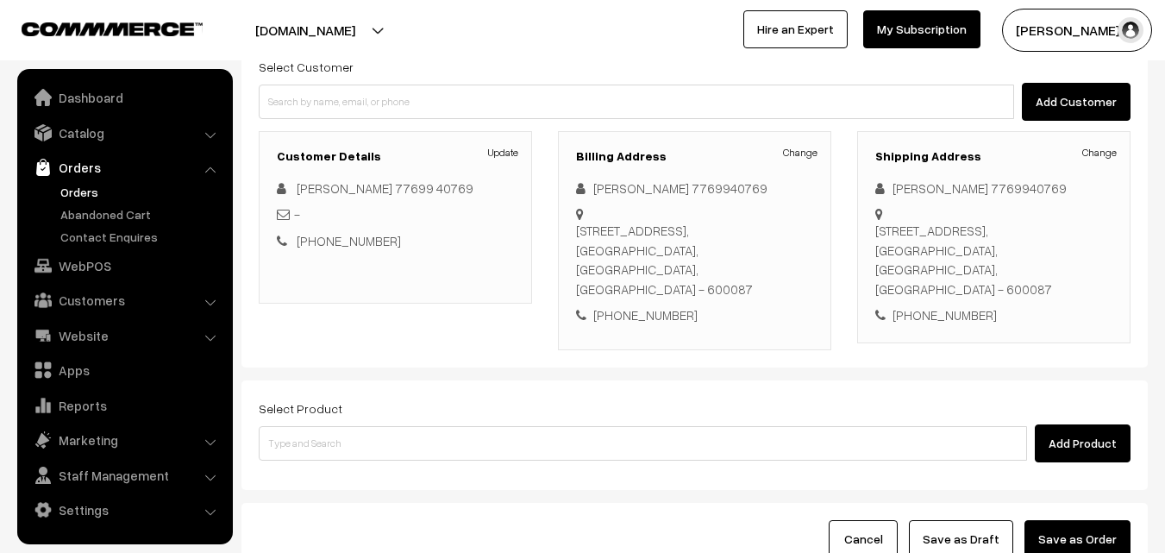
scroll to position [228, 0]
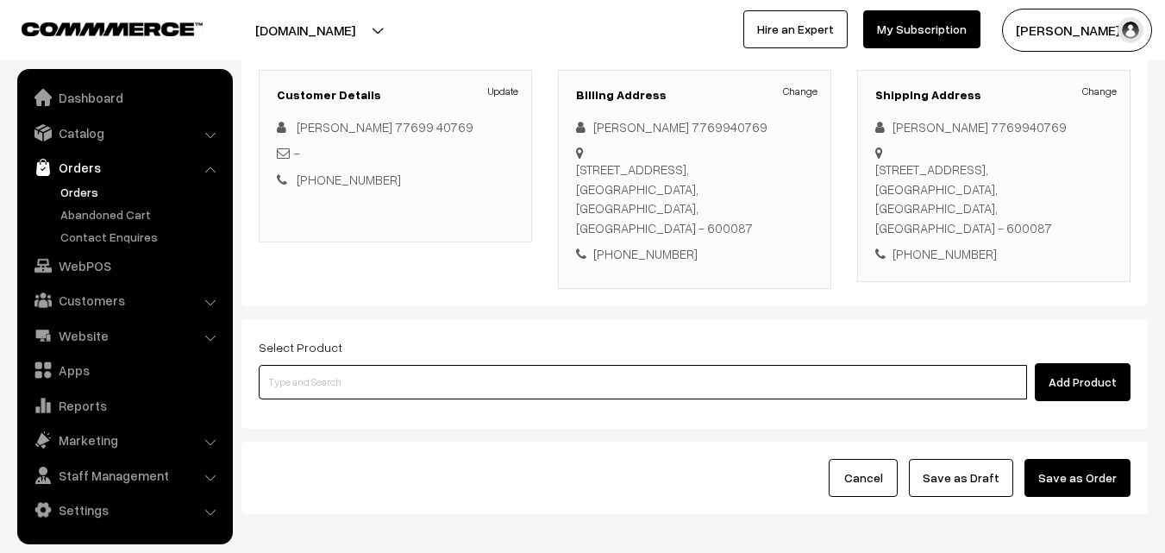
drag, startPoint x: 466, startPoint y: 386, endPoint x: 465, endPoint y: 363, distance: 23.3
click at [466, 381] on input at bounding box center [643, 382] width 768 height 34
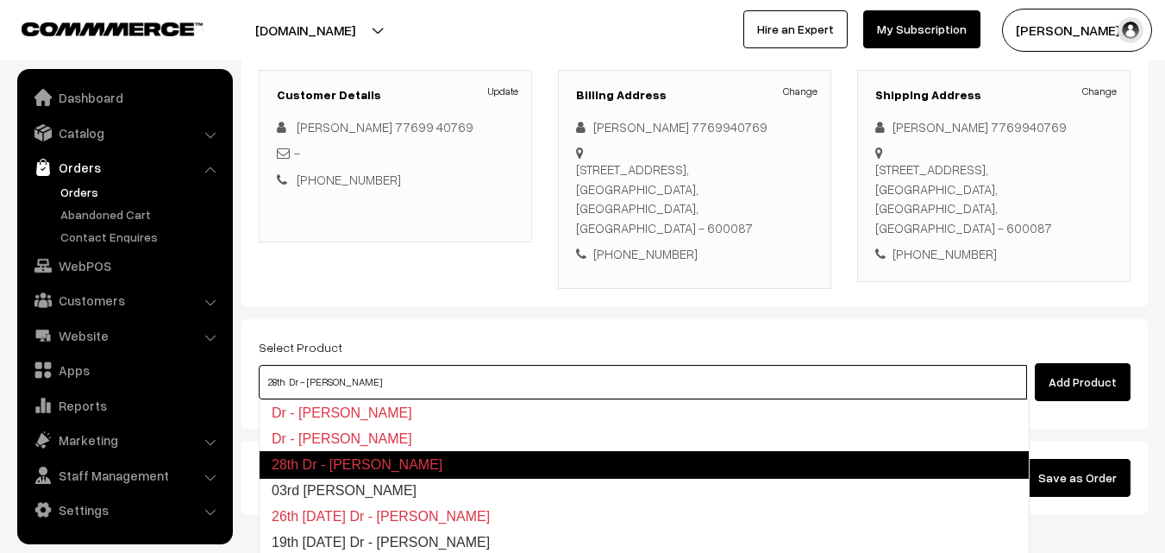
type input "03rd [PERSON_NAME]"
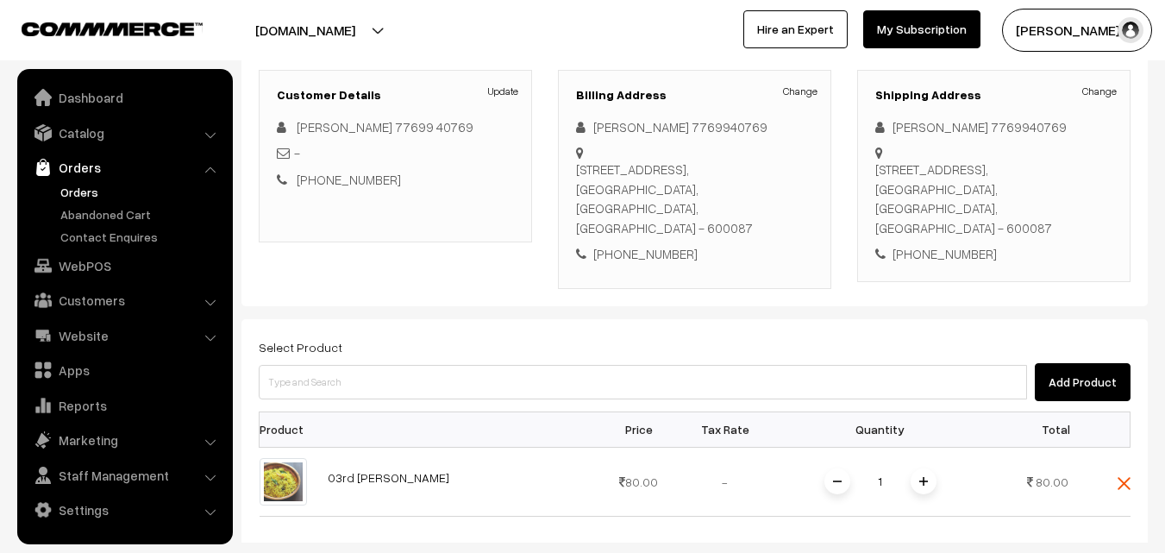
click at [465, 363] on div "Add Product" at bounding box center [695, 382] width 872 height 38
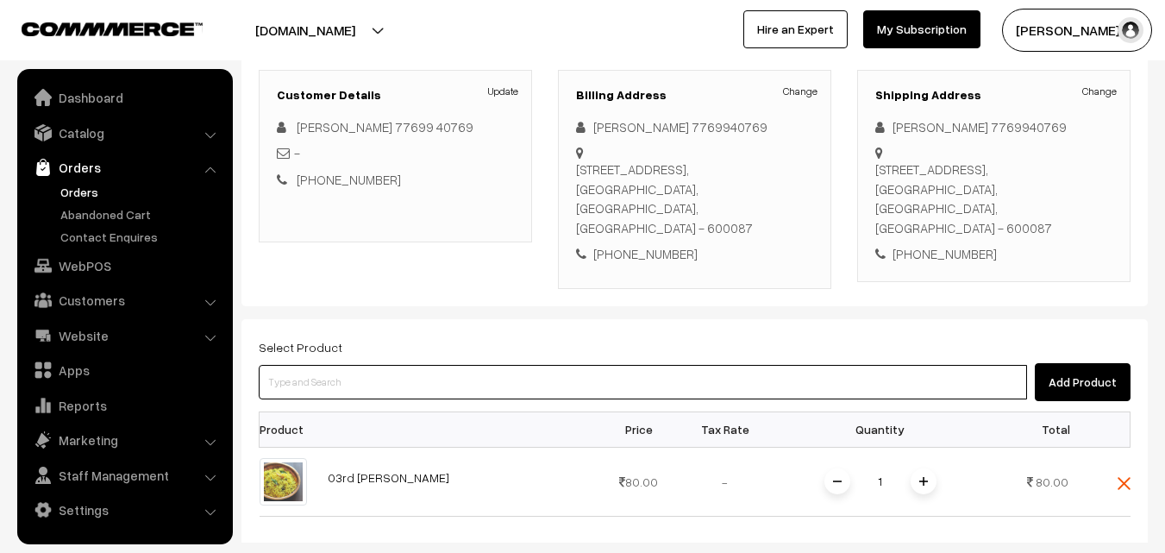
click at [466, 378] on input at bounding box center [643, 382] width 768 height 34
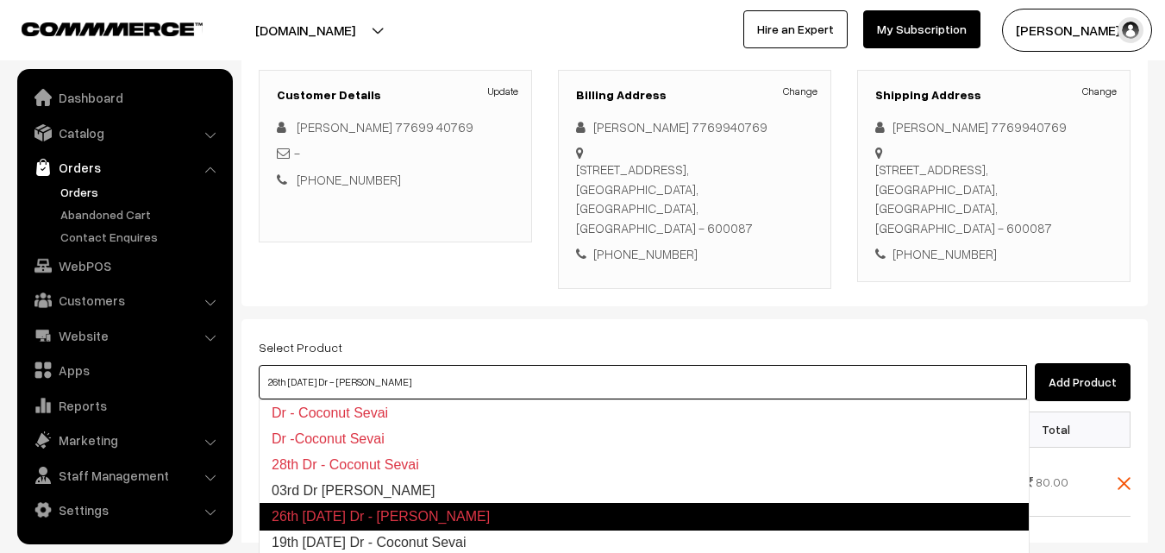
type input "03rd Dr [PERSON_NAME]"
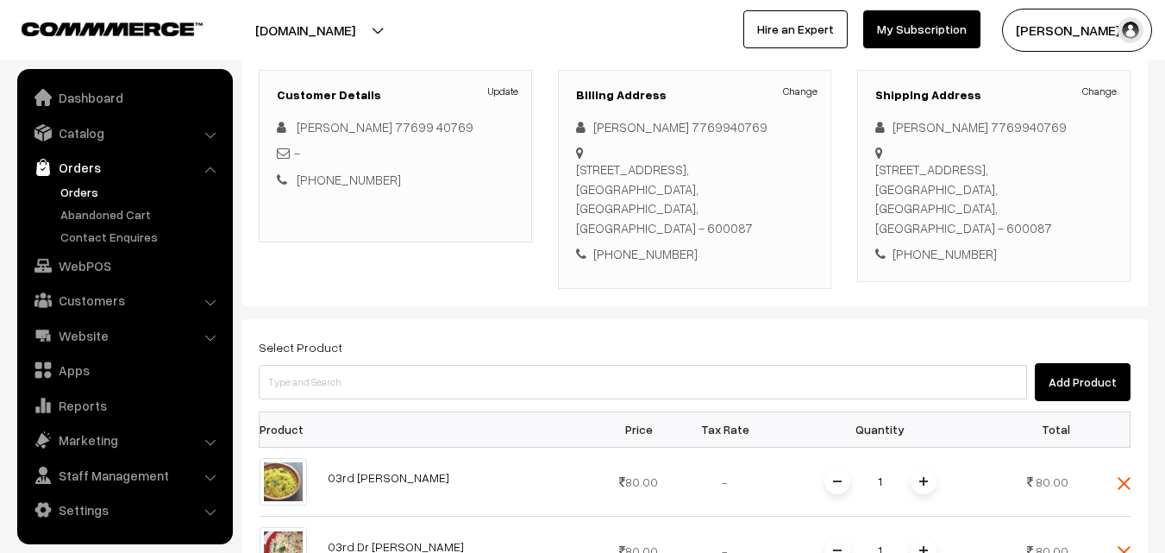
scroll to position [315, 0]
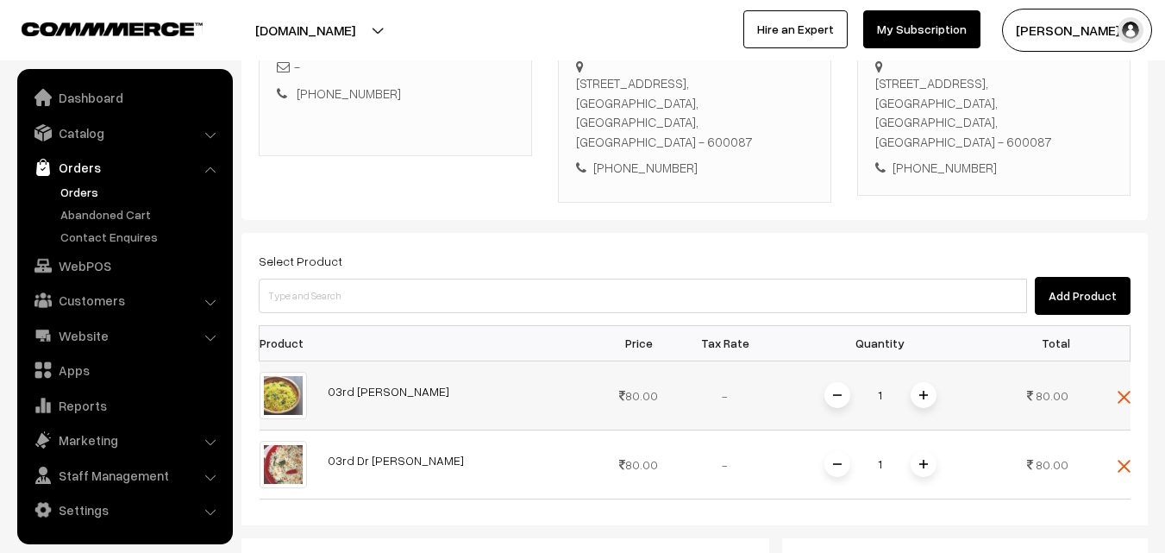
drag, startPoint x: 917, startPoint y: 378, endPoint x: 921, endPoint y: 390, distance: 12.6
click at [920, 378] on td "1" at bounding box center [880, 394] width 224 height 69
click at [924, 398] on img at bounding box center [923, 395] width 9 height 9
click at [924, 397] on div "Dashboard / orders / Add Order Add Order Cancel Save as Draft Save as Order Sav…" at bounding box center [694, 333] width 906 height 1166
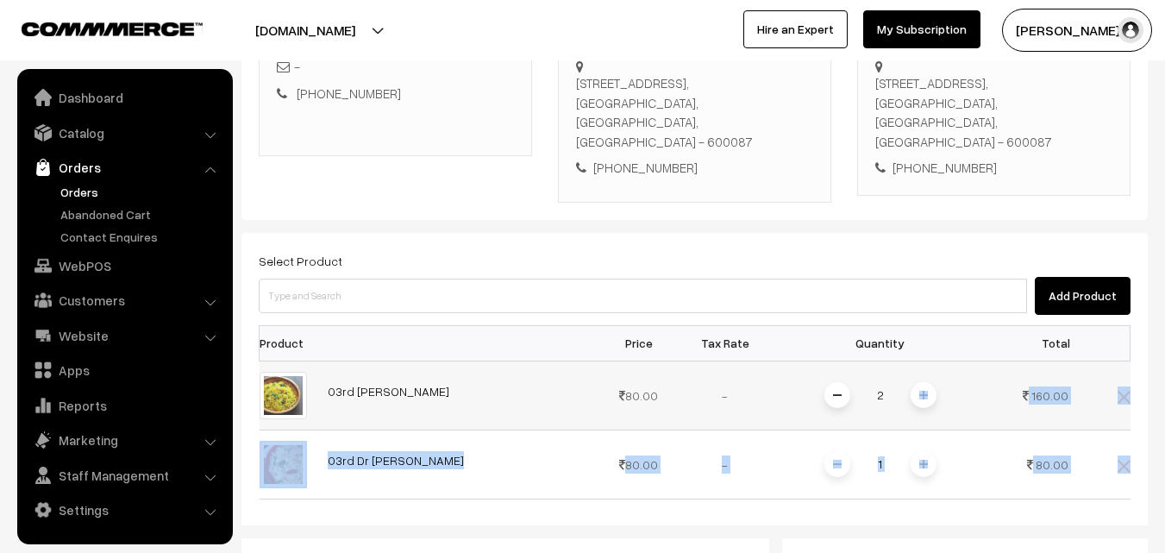
click at [922, 392] on img at bounding box center [923, 395] width 9 height 9
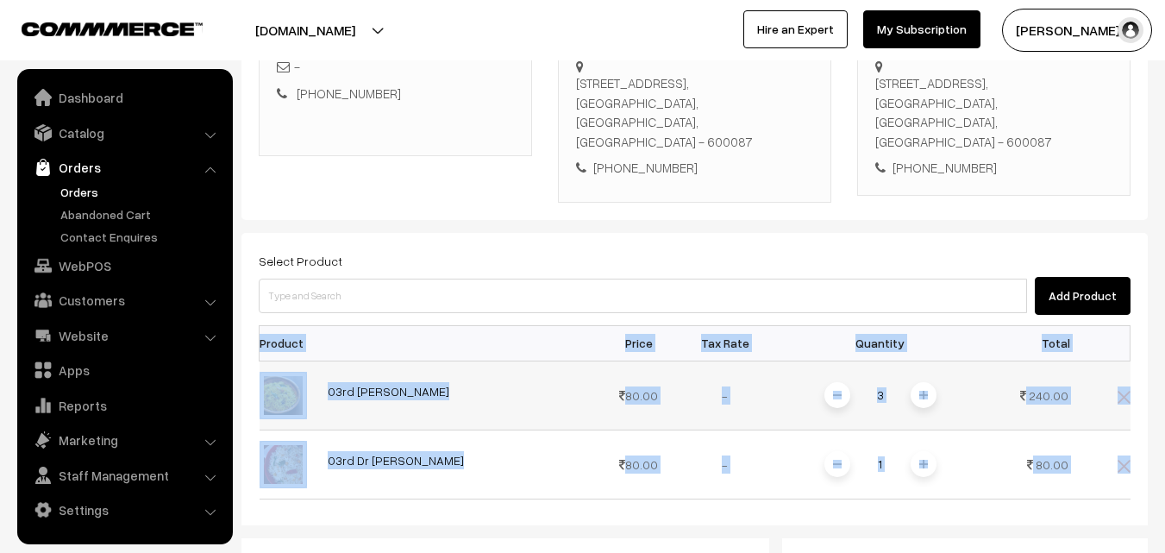
click at [921, 391] on img at bounding box center [923, 395] width 9 height 9
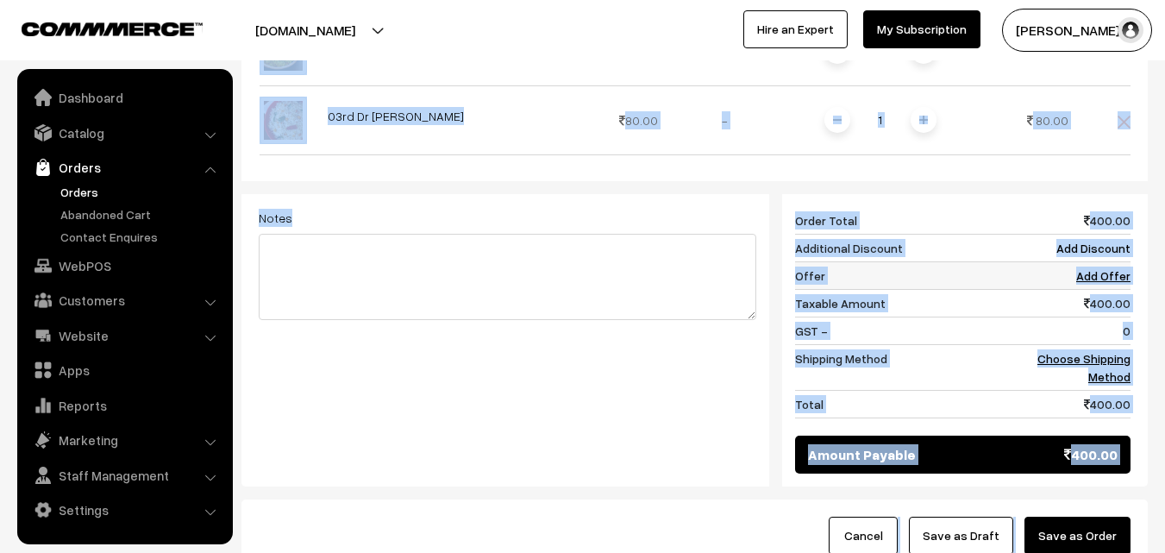
scroll to position [660, 0]
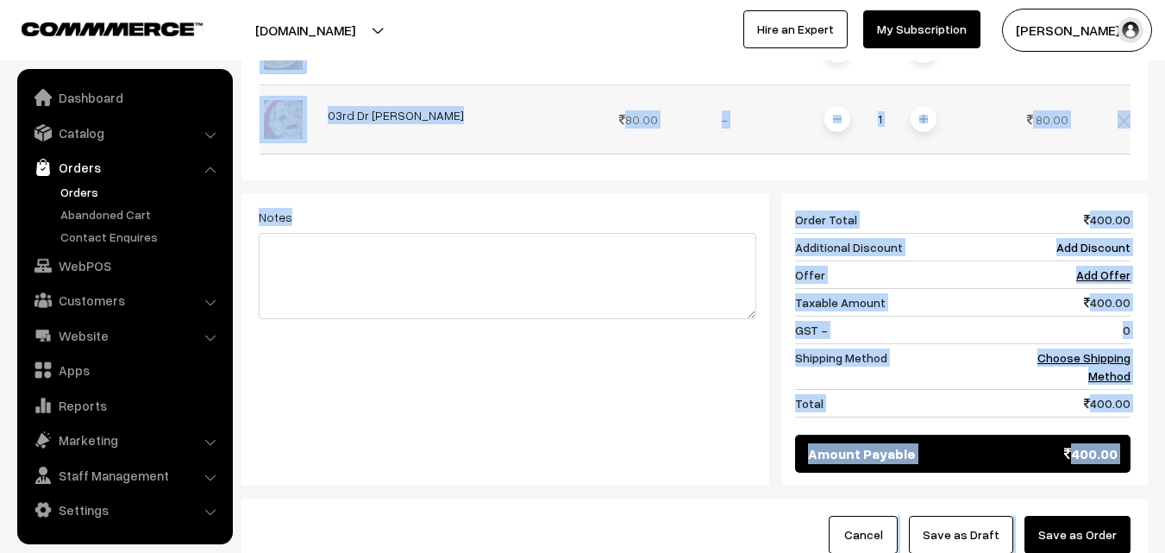
click at [922, 116] on img at bounding box center [923, 119] width 9 height 9
click at [924, 118] on img at bounding box center [923, 119] width 9 height 9
click at [918, 223] on td "Order Total" at bounding box center [909, 220] width 228 height 28
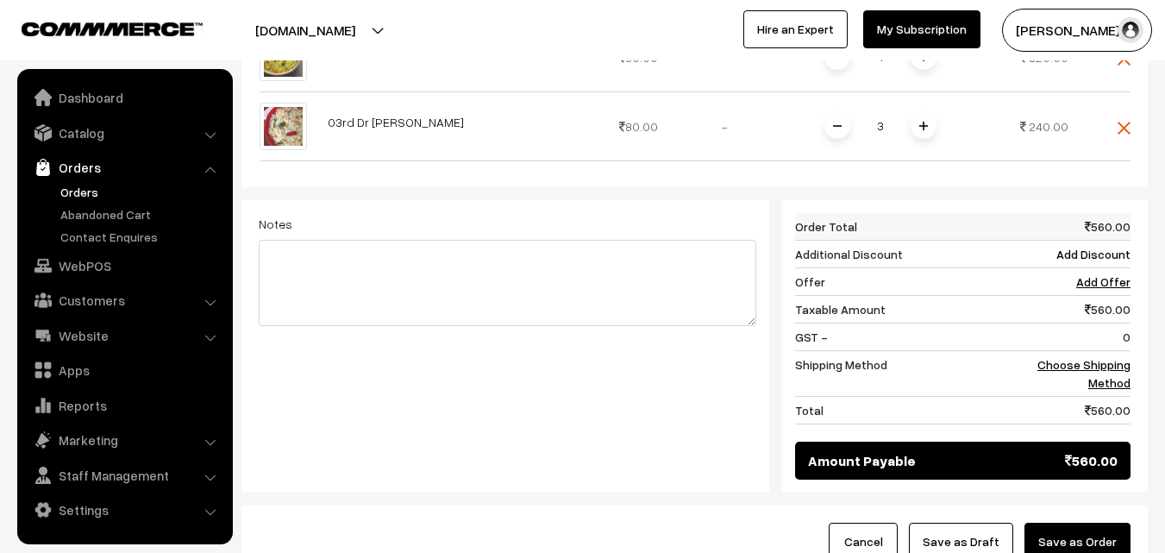
scroll to position [401, 0]
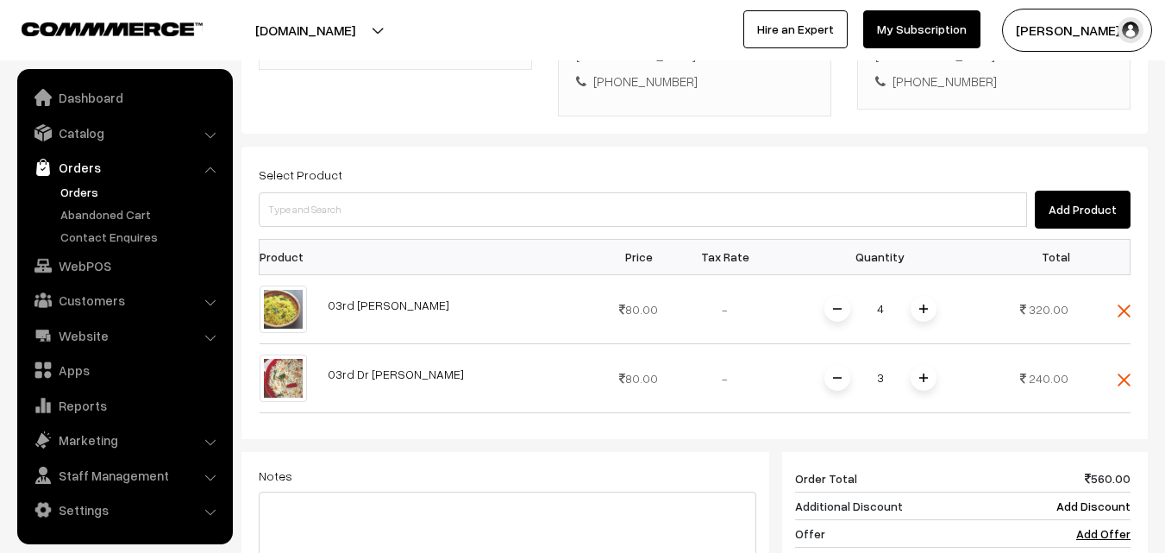
click at [840, 312] on span at bounding box center [837, 309] width 26 height 26
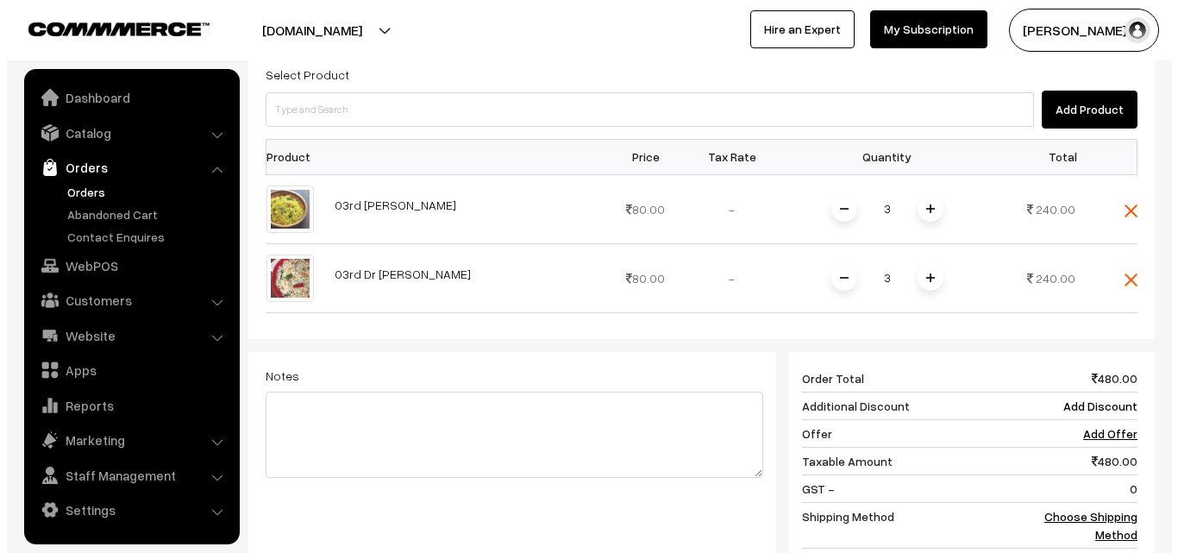
scroll to position [803, 0]
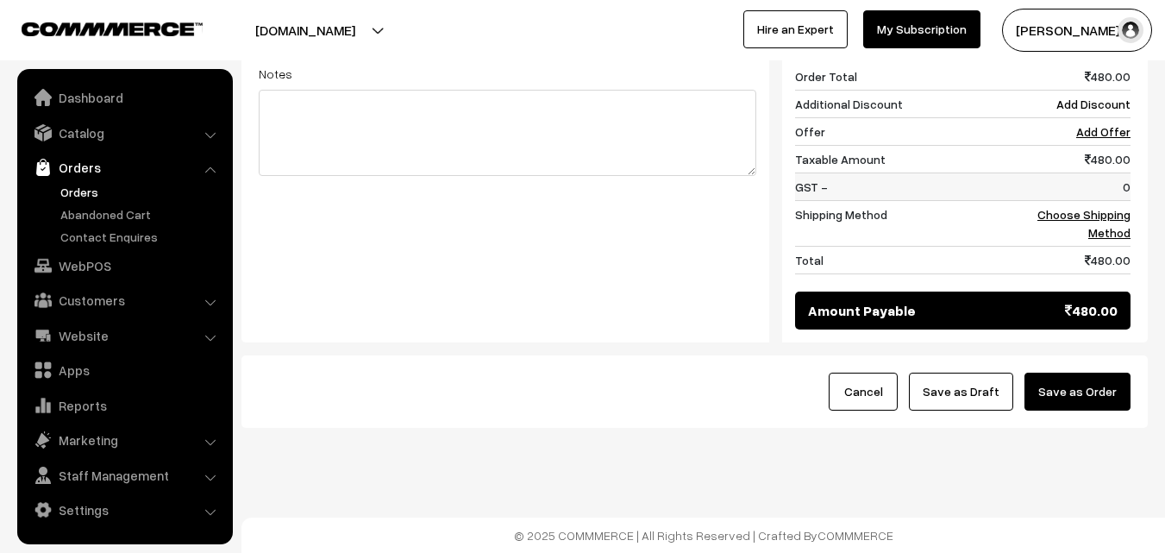
click at [1116, 191] on td "0" at bounding box center [1076, 186] width 107 height 28
click at [1103, 222] on td "Choose Shipping Method" at bounding box center [1076, 223] width 107 height 46
click at [1089, 216] on link "Choose Shipping Method" at bounding box center [1083, 223] width 93 height 33
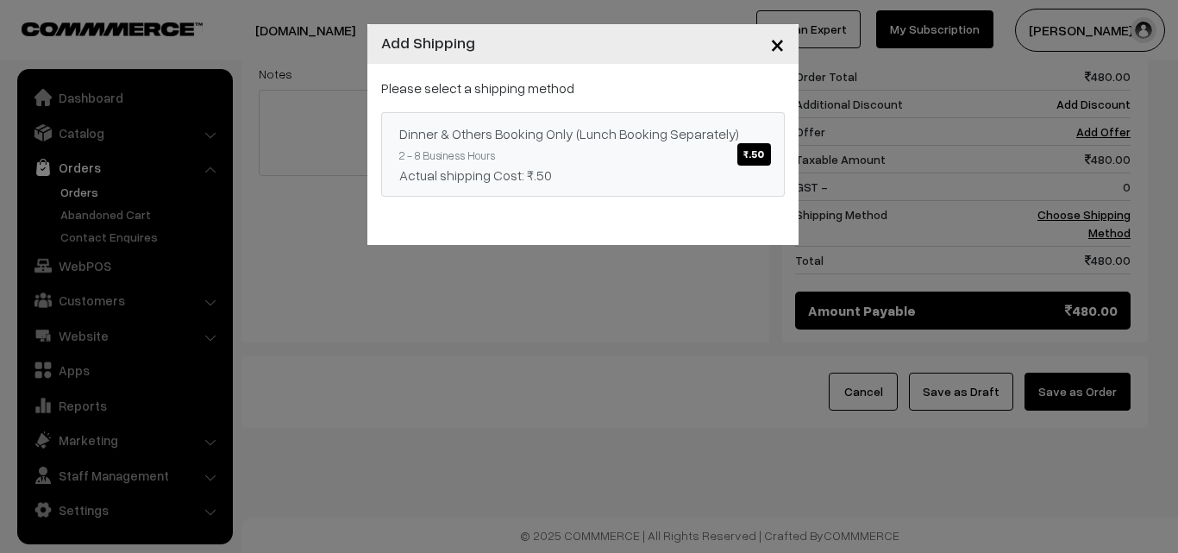
click at [658, 113] on link "Dinner & Others Booking Only (Lunch Booking Separately) ₹.50 2 - 8 Business Hou…" at bounding box center [582, 154] width 403 height 84
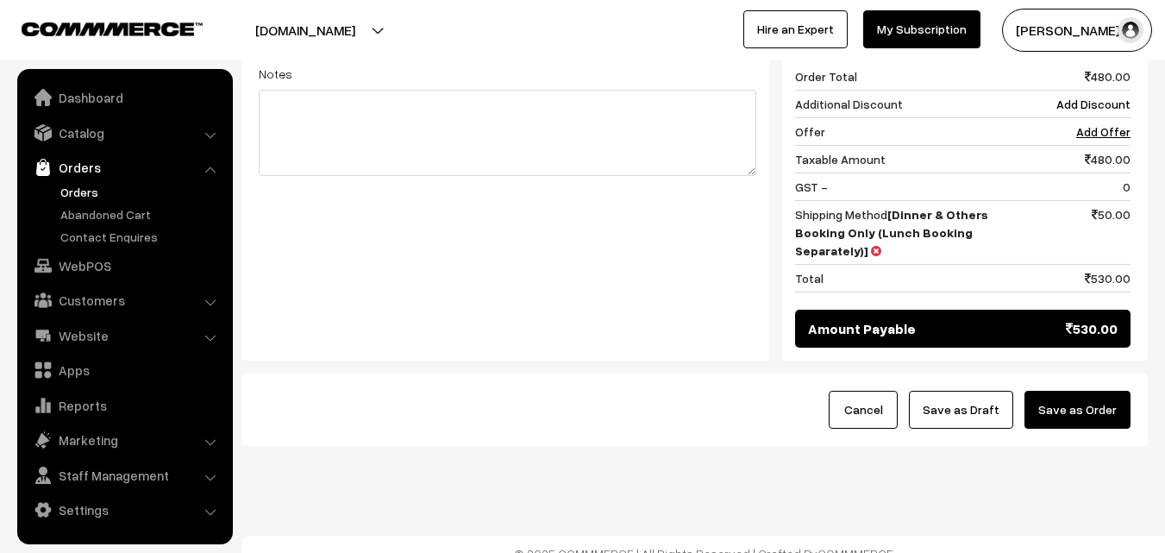
click at [1086, 408] on button "Save as Order" at bounding box center [1077, 410] width 106 height 38
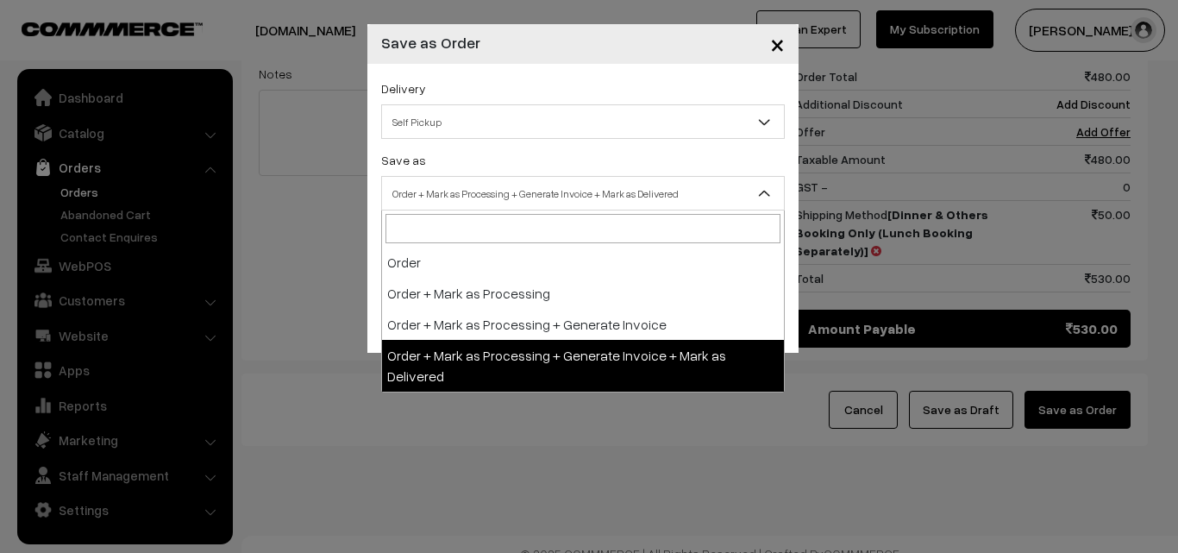
click at [525, 194] on span "Order + Mark as Processing + Generate Invoice + Mark as Delivered" at bounding box center [583, 193] width 402 height 30
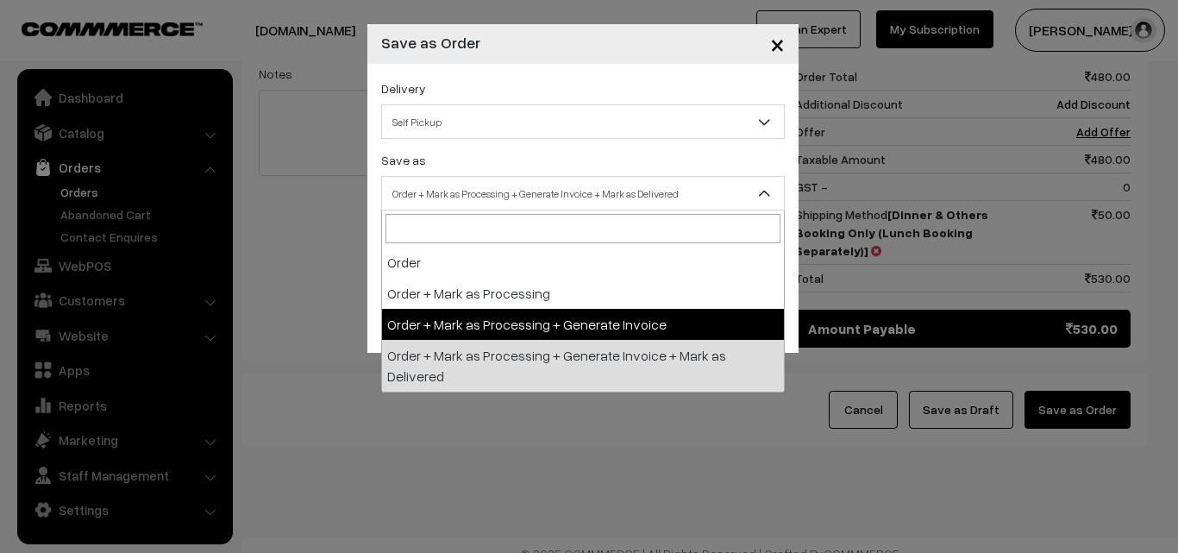
drag, startPoint x: 514, startPoint y: 318, endPoint x: 490, endPoint y: 264, distance: 59.4
select select "3"
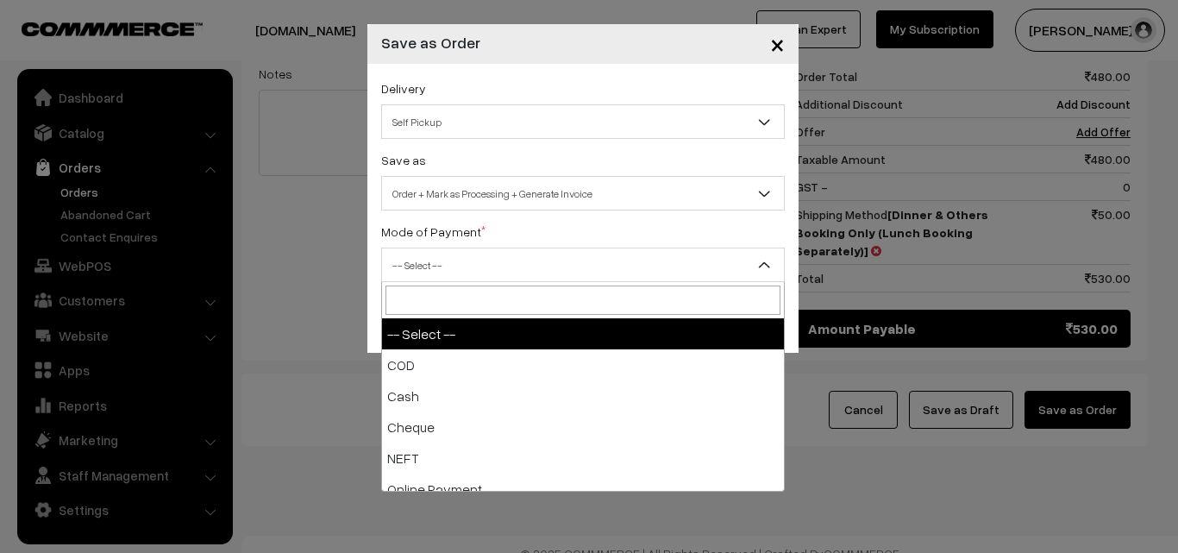
click at [490, 264] on span "-- Select --" at bounding box center [583, 265] width 402 height 30
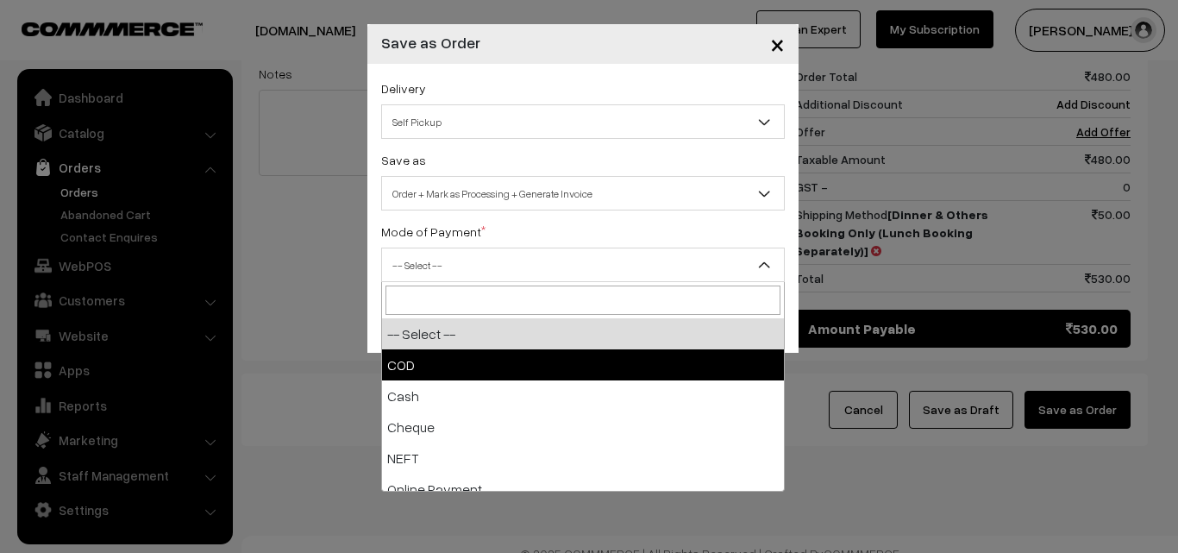
select select "2"
checkbox input "true"
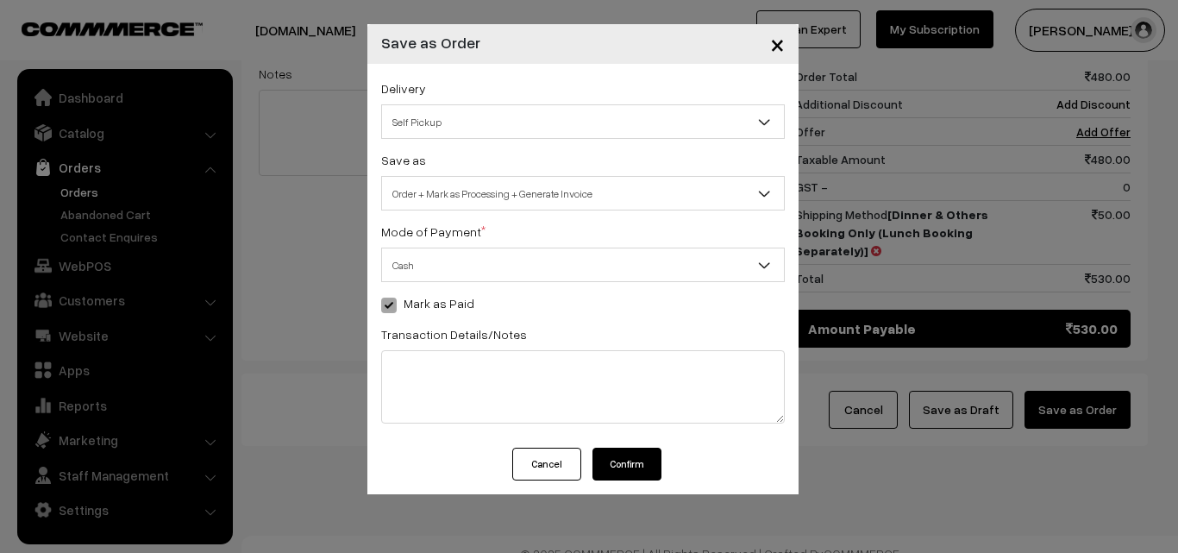
click at [632, 472] on button "Confirm" at bounding box center [626, 463] width 69 height 33
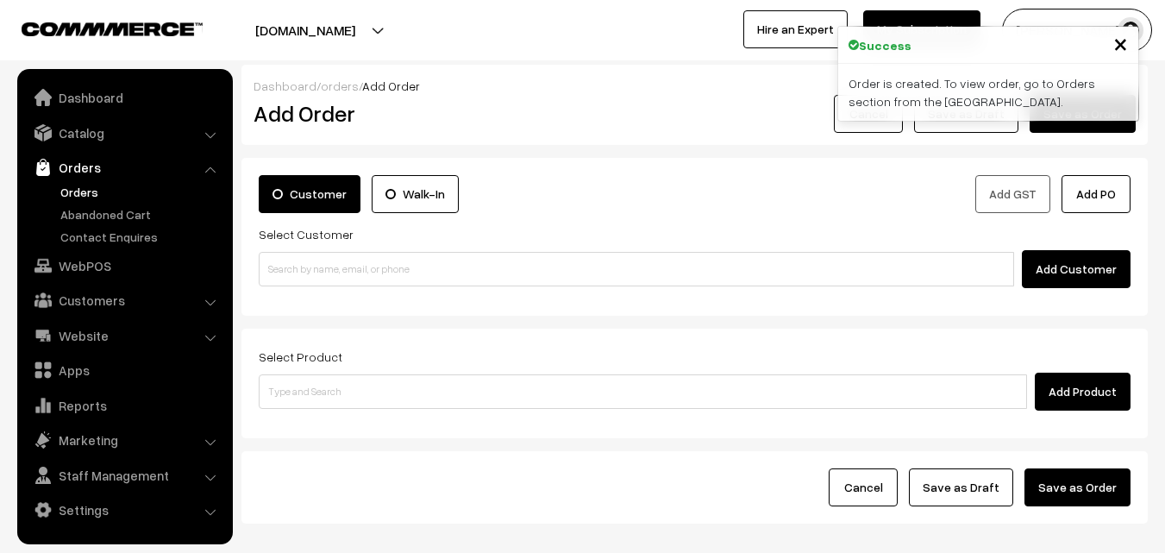
click at [97, 187] on link "Orders" at bounding box center [141, 192] width 171 height 18
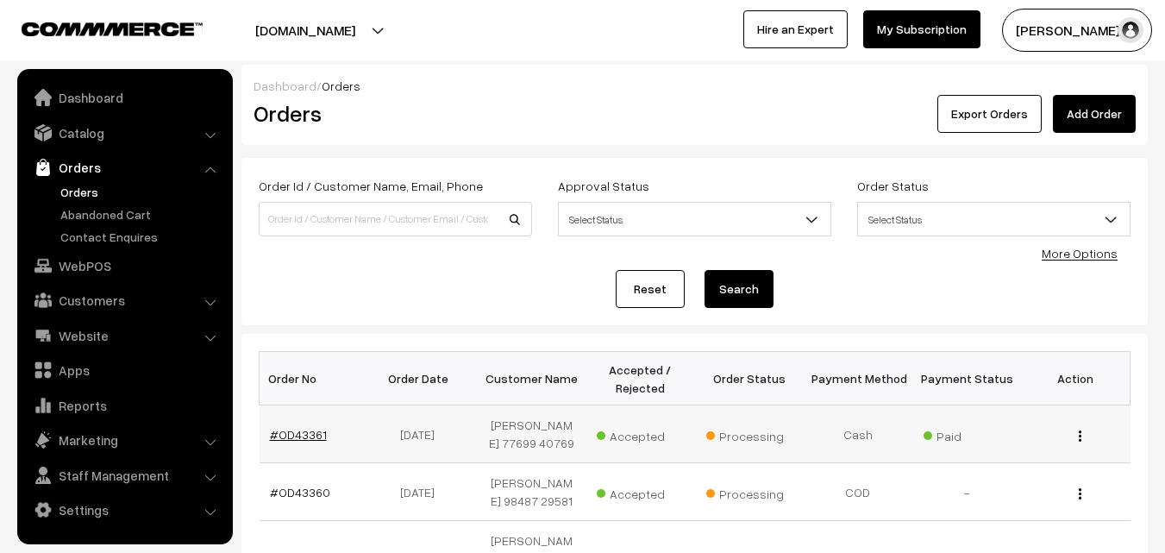
click at [309, 441] on link "#OD43361" at bounding box center [298, 434] width 57 height 15
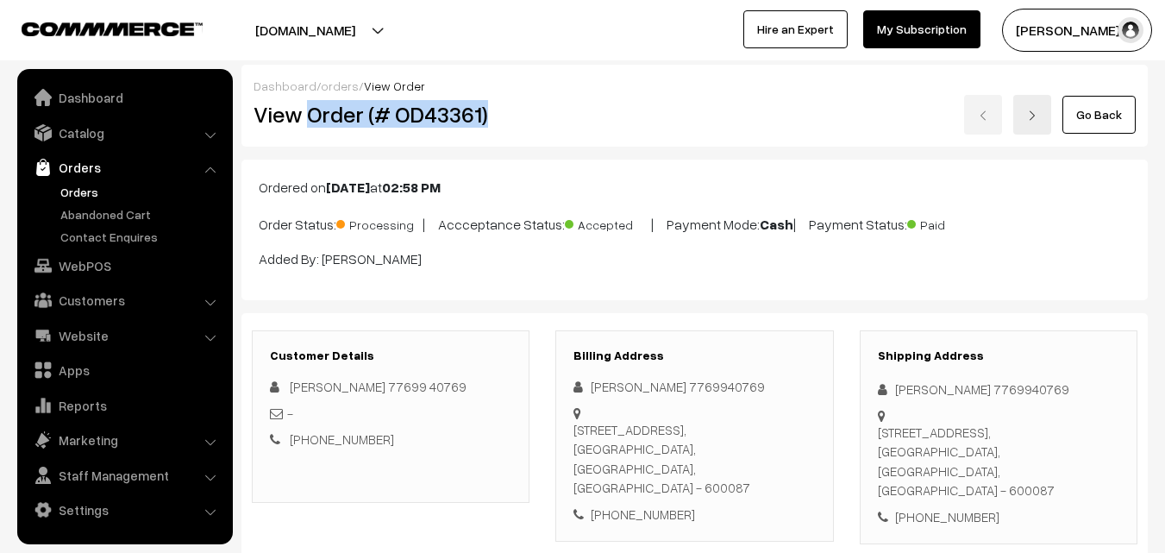
drag, startPoint x: 306, startPoint y: 125, endPoint x: 485, endPoint y: 124, distance: 179.3
click at [485, 124] on h2 "View Order (# OD43361)" at bounding box center [391, 114] width 277 height 27
copy h2 "Order (# OD43361)"
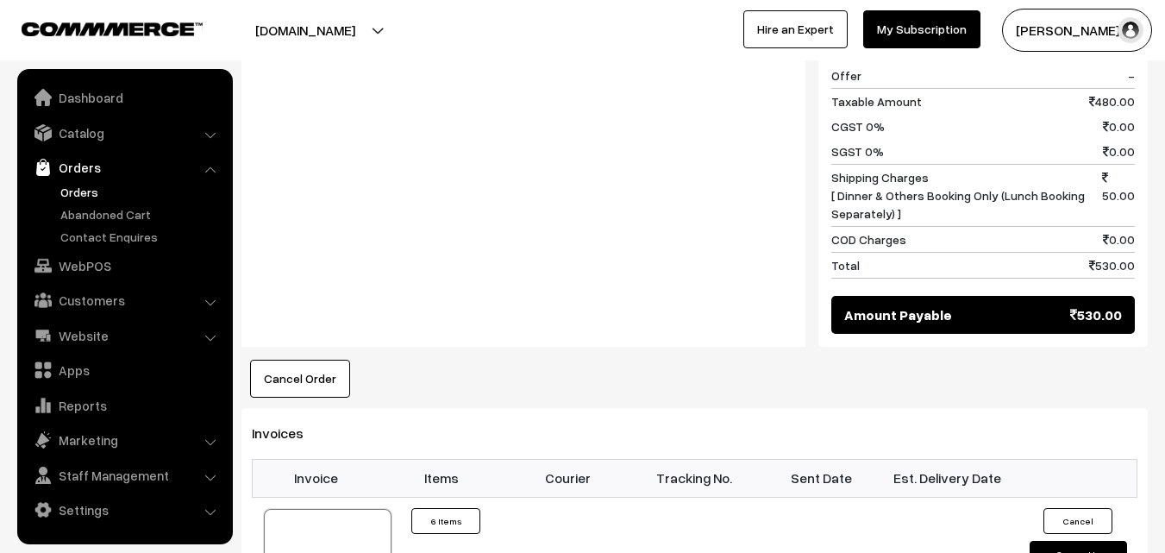
scroll to position [948, 0]
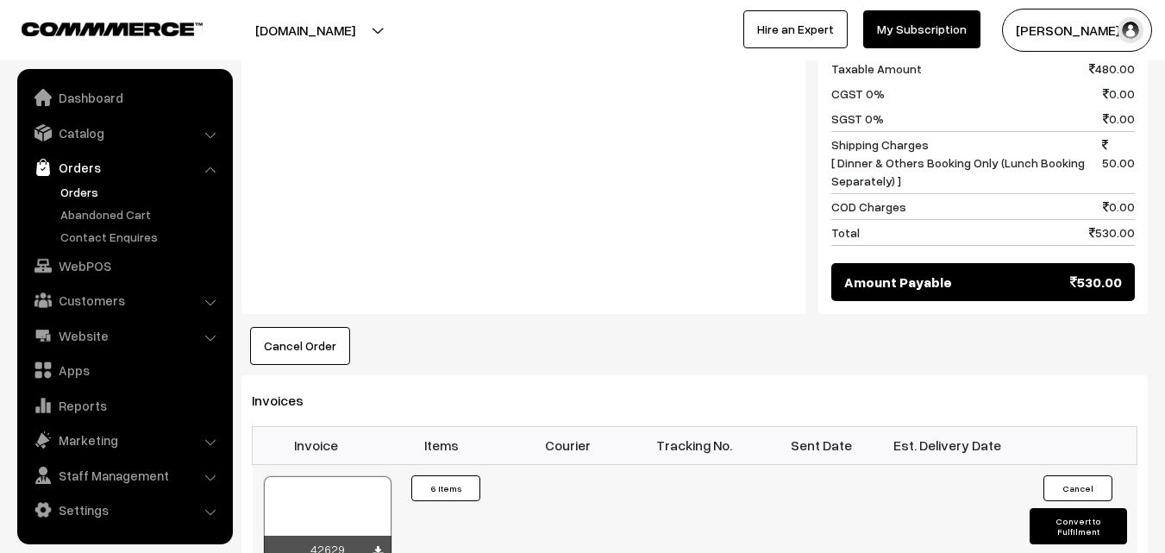
click at [333, 528] on div at bounding box center [328, 519] width 128 height 86
